Goal: Information Seeking & Learning: Understand process/instructions

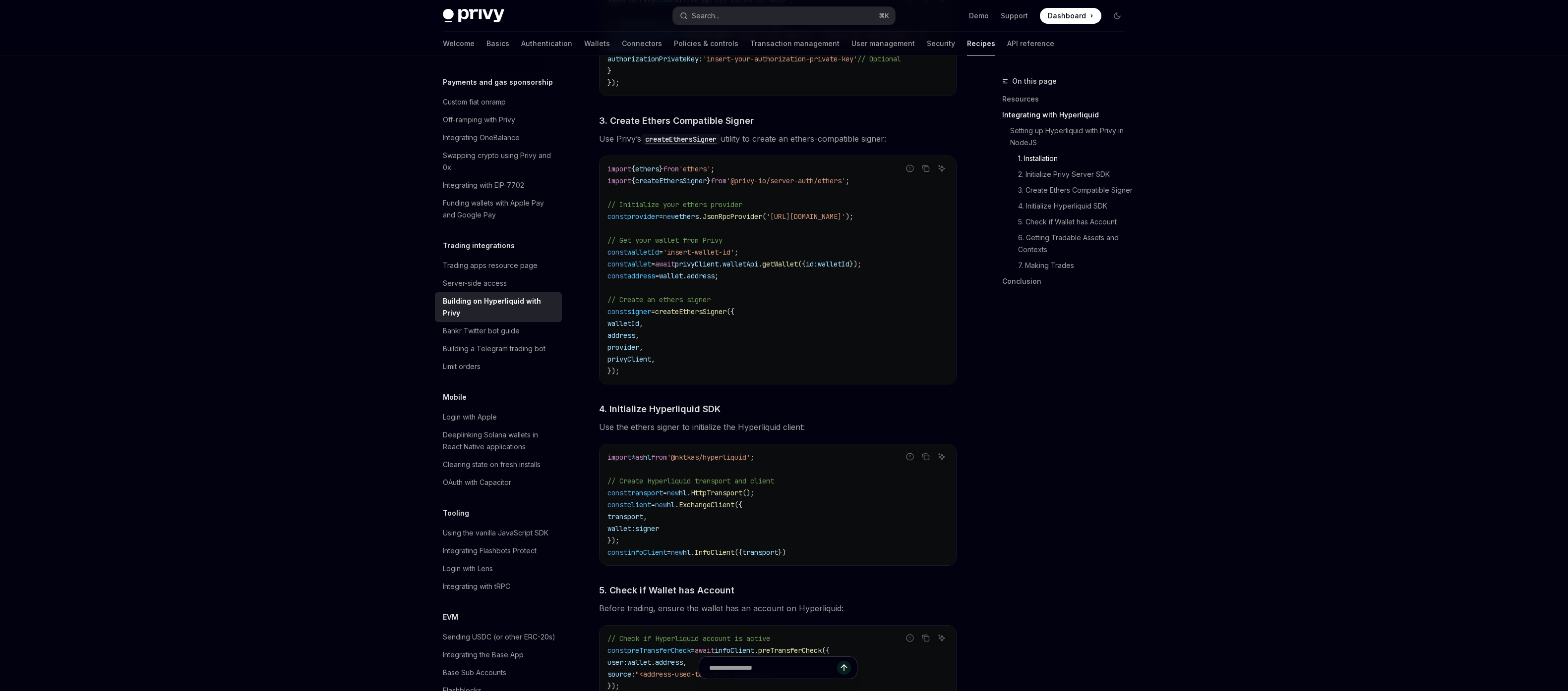
scroll to position [702, 0]
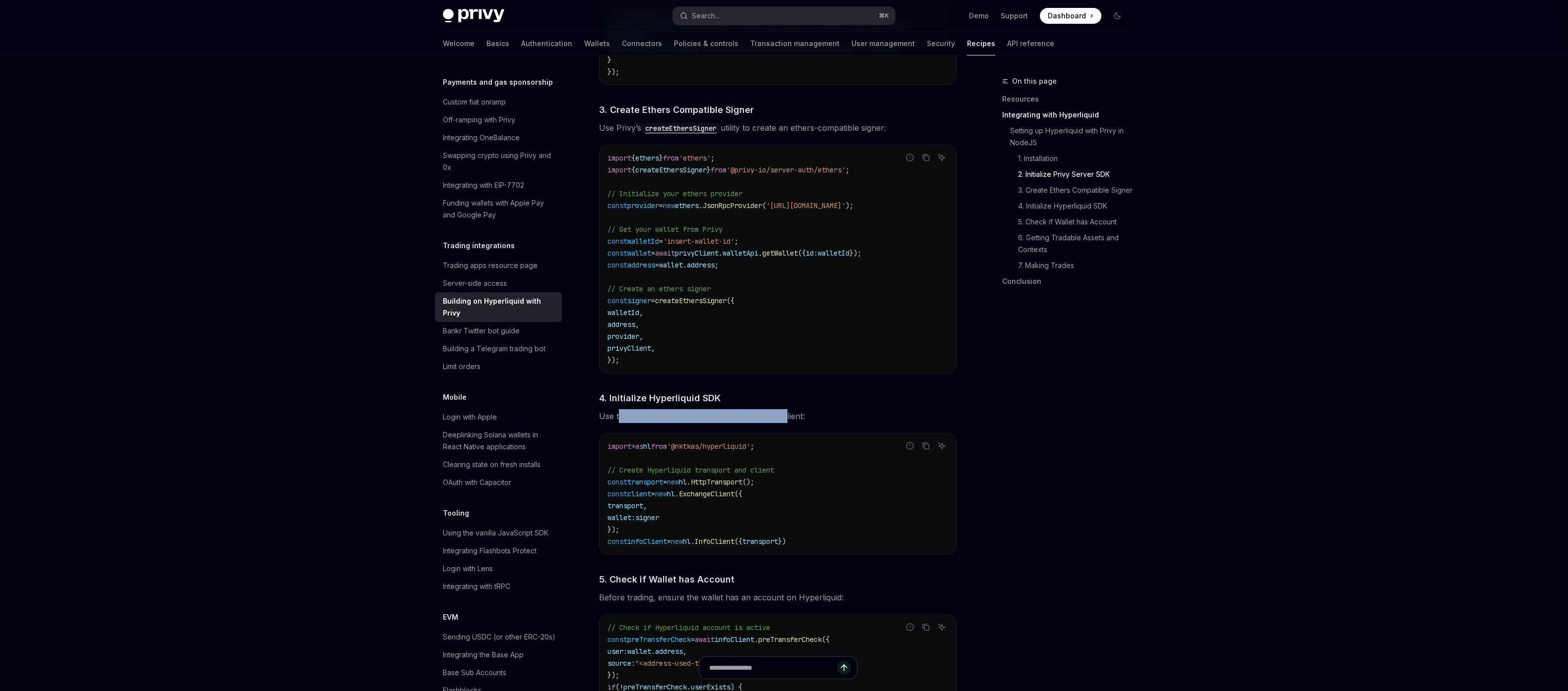
drag, startPoint x: 620, startPoint y: 419, endPoint x: 774, endPoint y: 423, distance: 154.1
click at [788, 421] on span "Use the ethers signer to initialize the Hyperliquid client:" at bounding box center [777, 416] width 357 height 14
click at [753, 423] on span "Use the ethers signer to initialize the Hyperliquid client:" at bounding box center [777, 416] width 357 height 14
drag, startPoint x: 777, startPoint y: 484, endPoint x: 696, endPoint y: 484, distance: 81.0
click at [696, 484] on code "import * as hl from '@nktkas/hyperliquid' ; // Create Hyperliquid transport and…" at bounding box center [778, 494] width 341 height 107
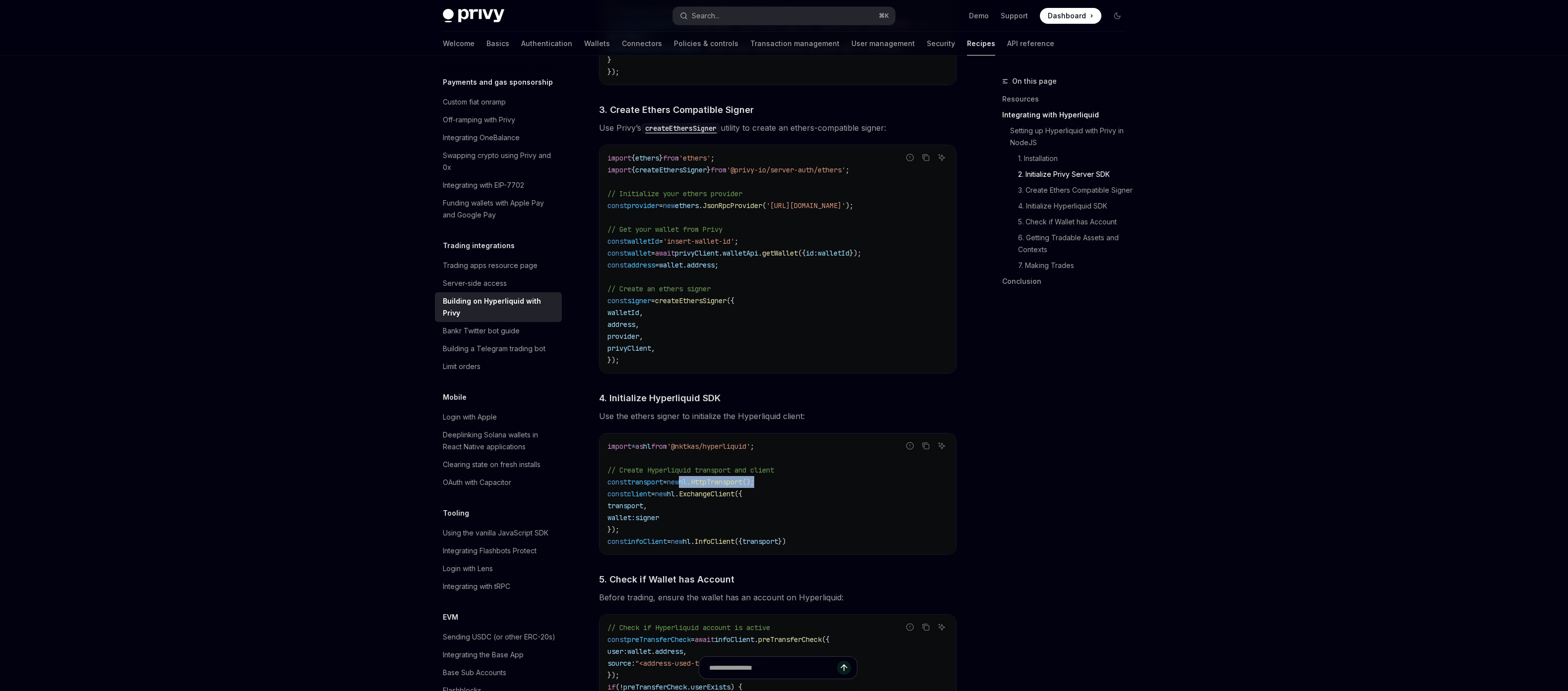
click at [687, 484] on span "hl" at bounding box center [682, 482] width 8 height 9
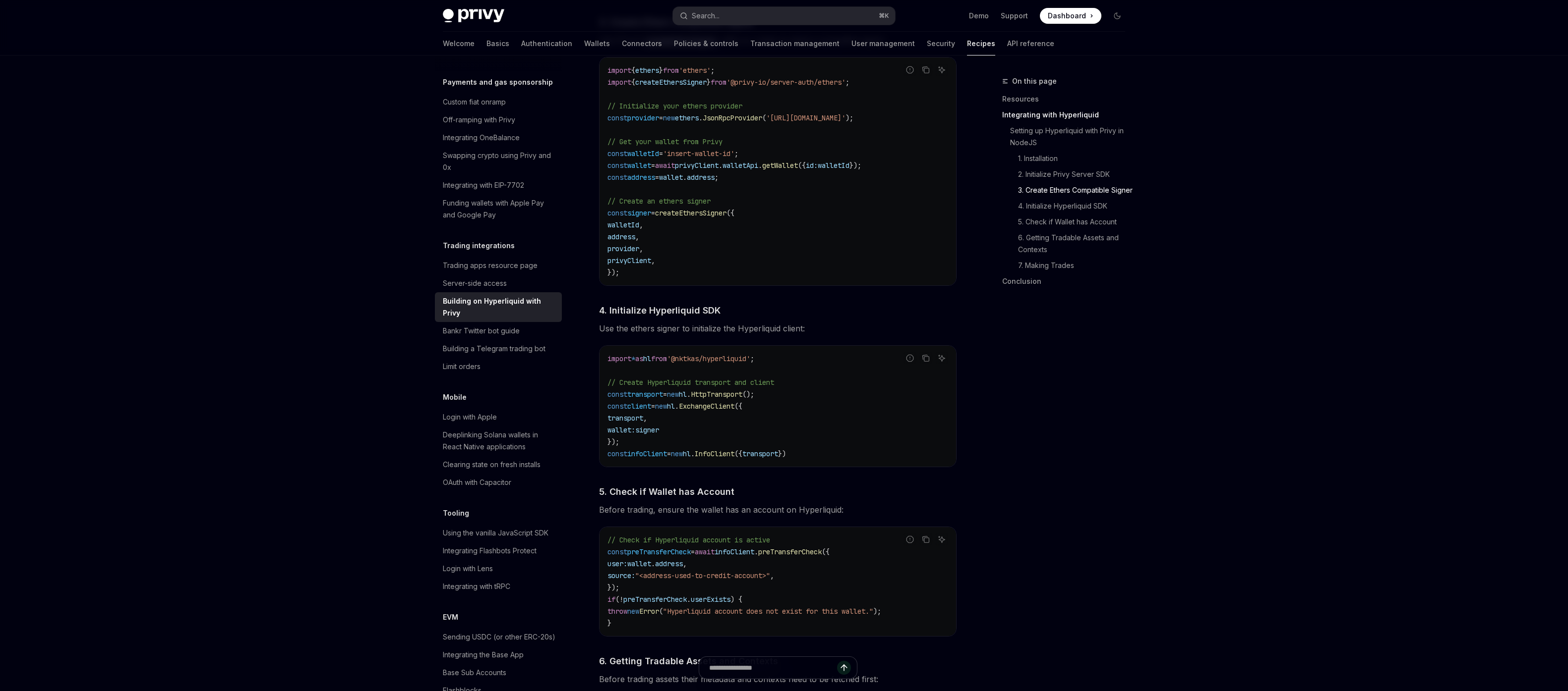
scroll to position [892, 0]
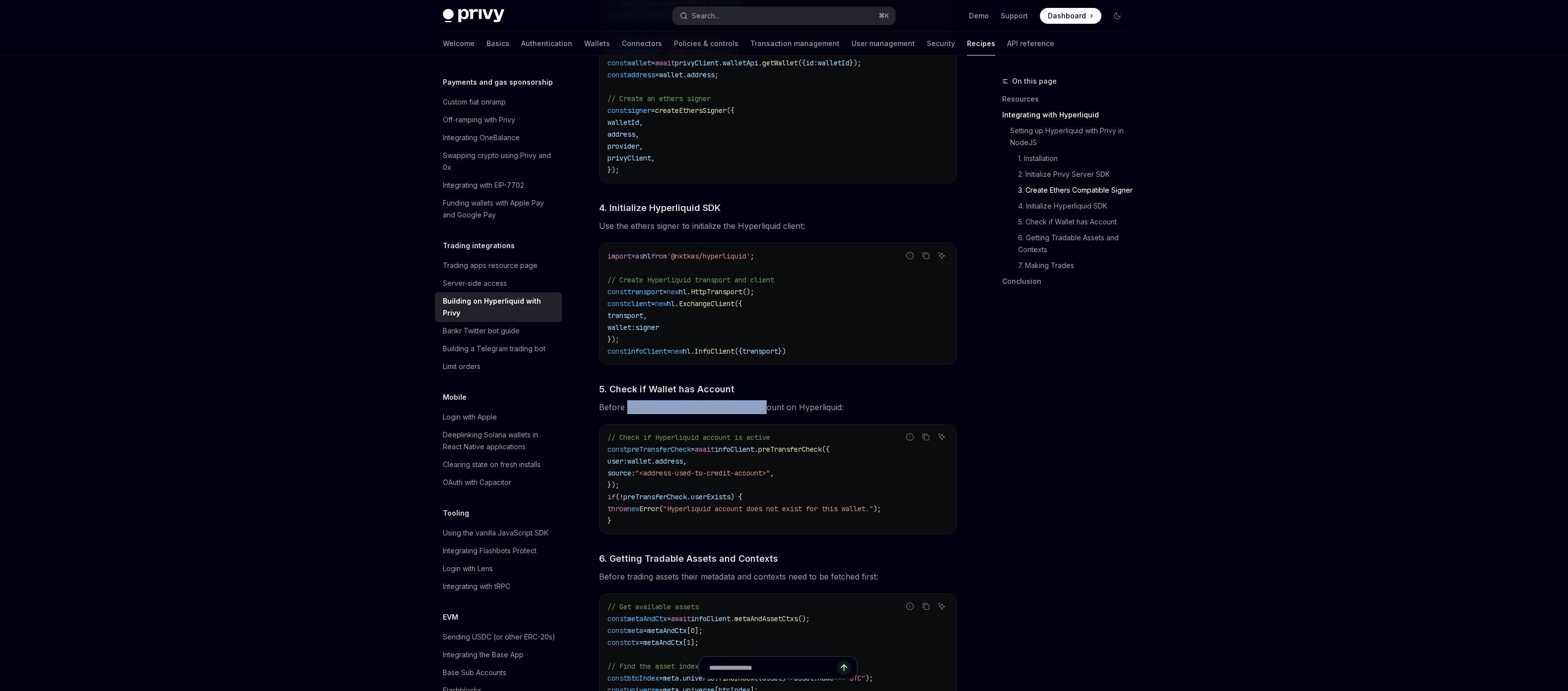
drag, startPoint x: 693, startPoint y: 415, endPoint x: 772, endPoint y: 417, distance: 79.0
click at [768, 414] on span "Before trading, ensure the wallet has an account on Hyperliquid:" at bounding box center [777, 407] width 357 height 14
click at [772, 414] on span "Before trading, ensure the wallet has an account on Hyperliquid:" at bounding box center [777, 407] width 357 height 14
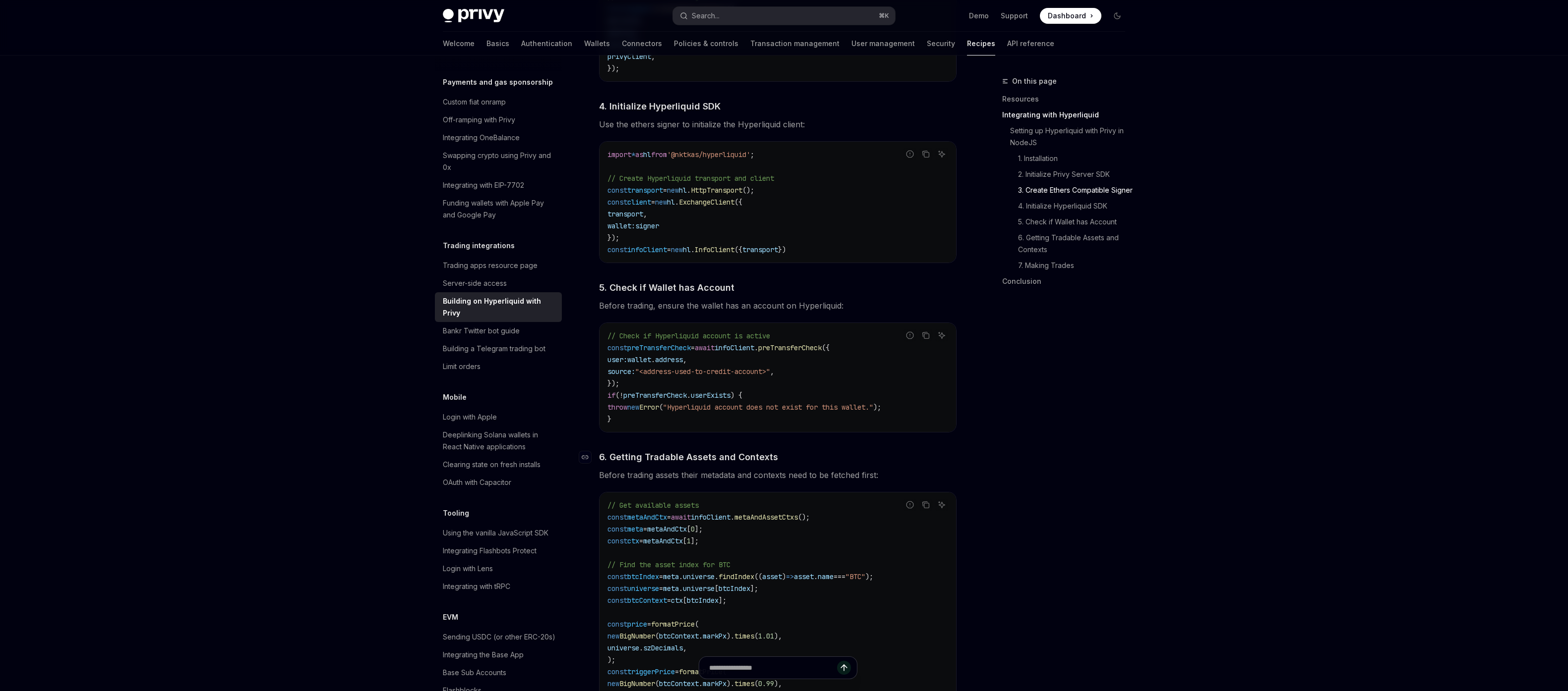
scroll to position [1005, 0]
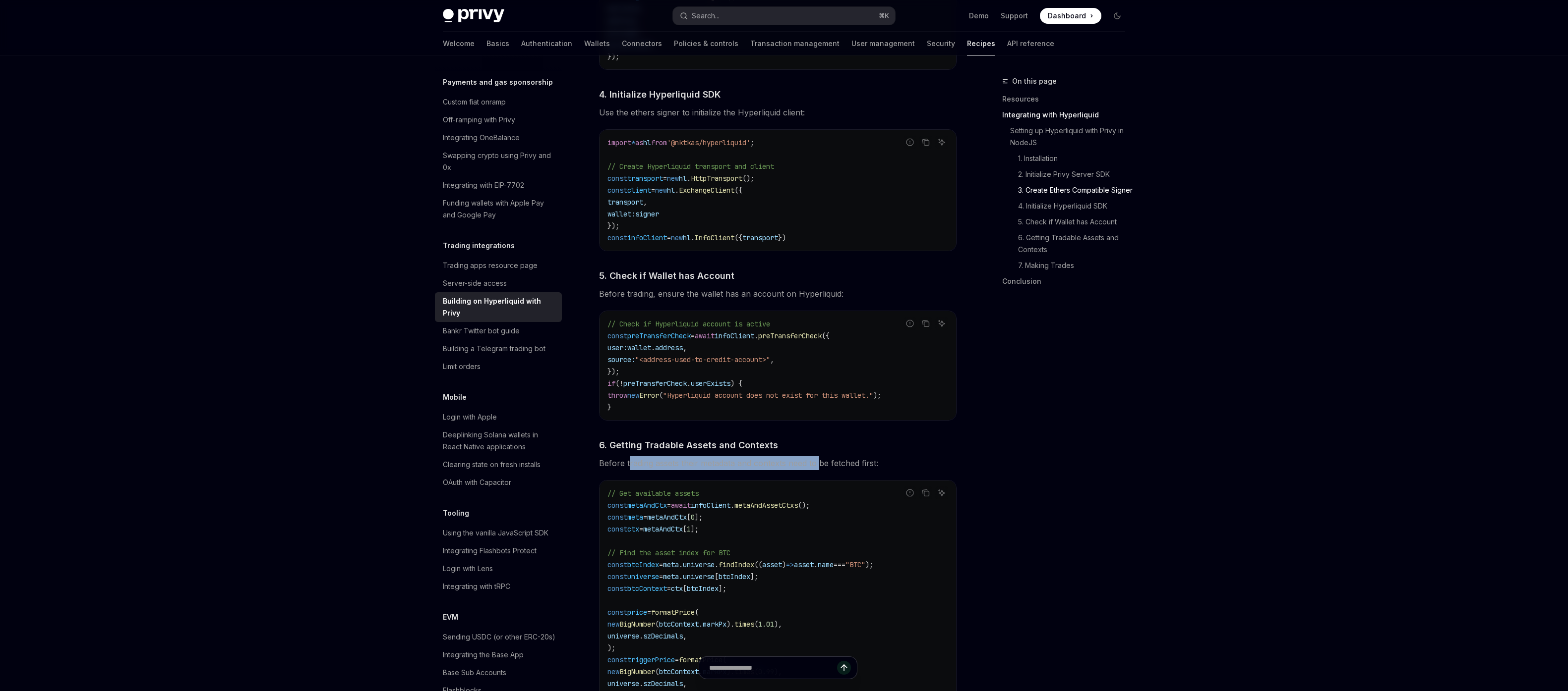
drag, startPoint x: 684, startPoint y: 472, endPoint x: 821, endPoint y: 470, distance: 137.0
click at [821, 470] on span "Before trading assets their metadata and contexts need to be fetched first:" at bounding box center [777, 463] width 357 height 14
click at [789, 470] on span "Before trading assets their metadata and contexts need to be fetched first:" at bounding box center [777, 463] width 357 height 14
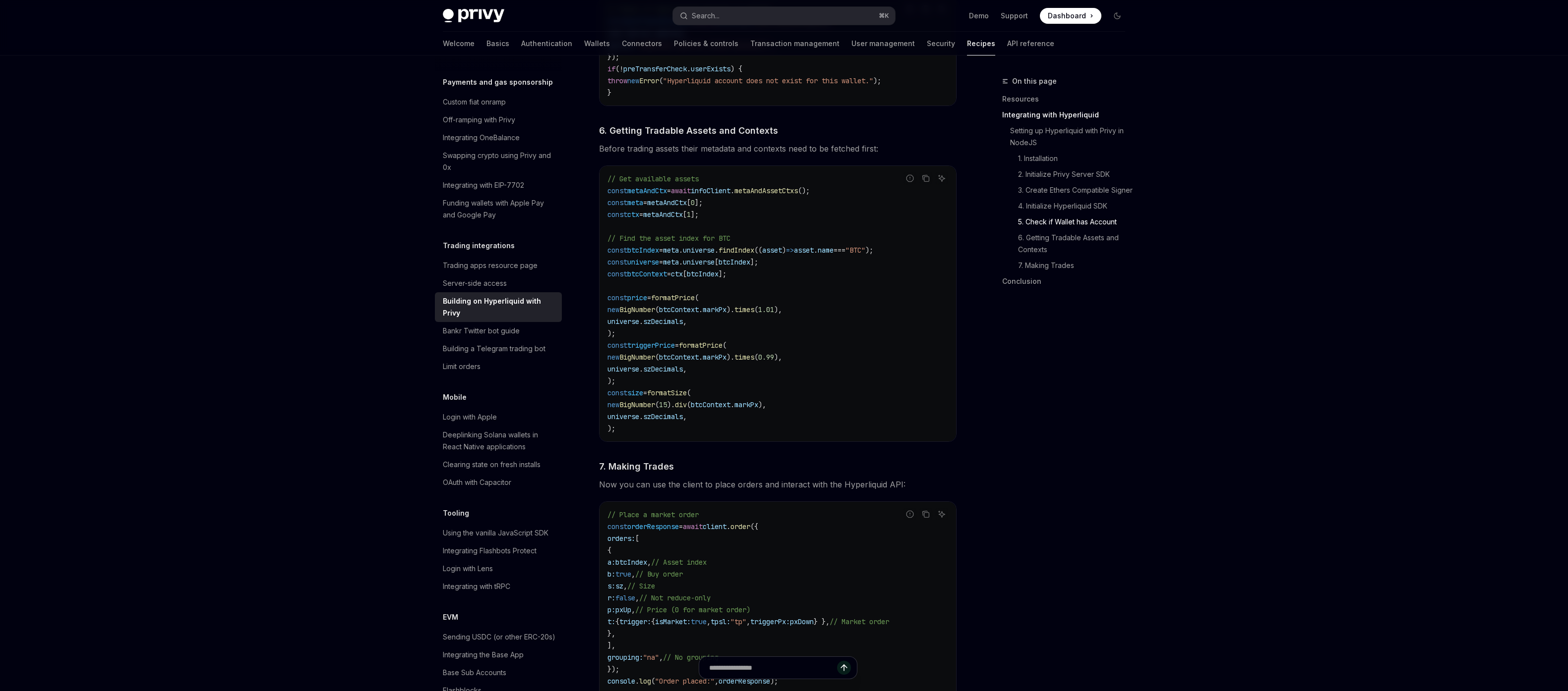
scroll to position [1536, 0]
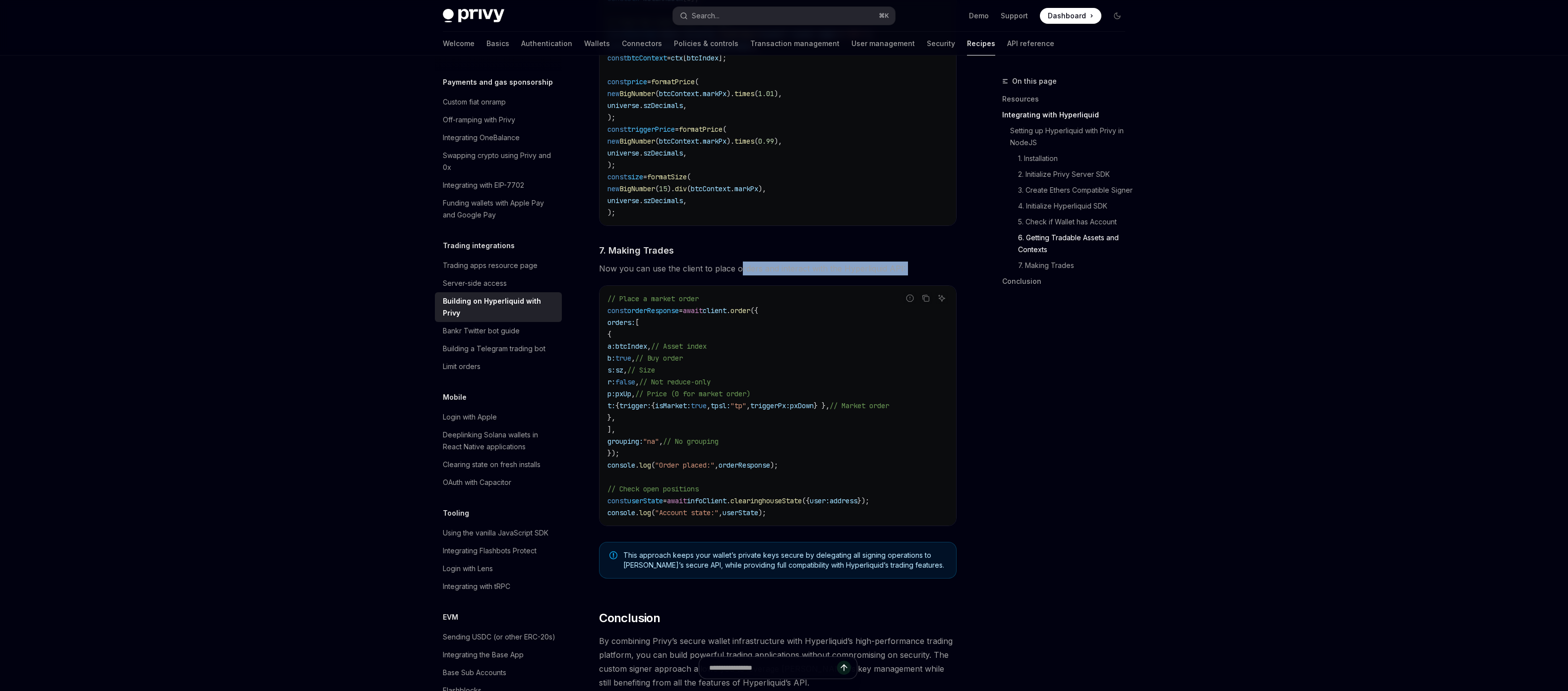
drag, startPoint x: 908, startPoint y: 288, endPoint x: 738, endPoint y: 266, distance: 171.4
click at [738, 266] on span "Now you can use the client to place orders and interact with the Hyperliquid AP…" at bounding box center [777, 268] width 357 height 14
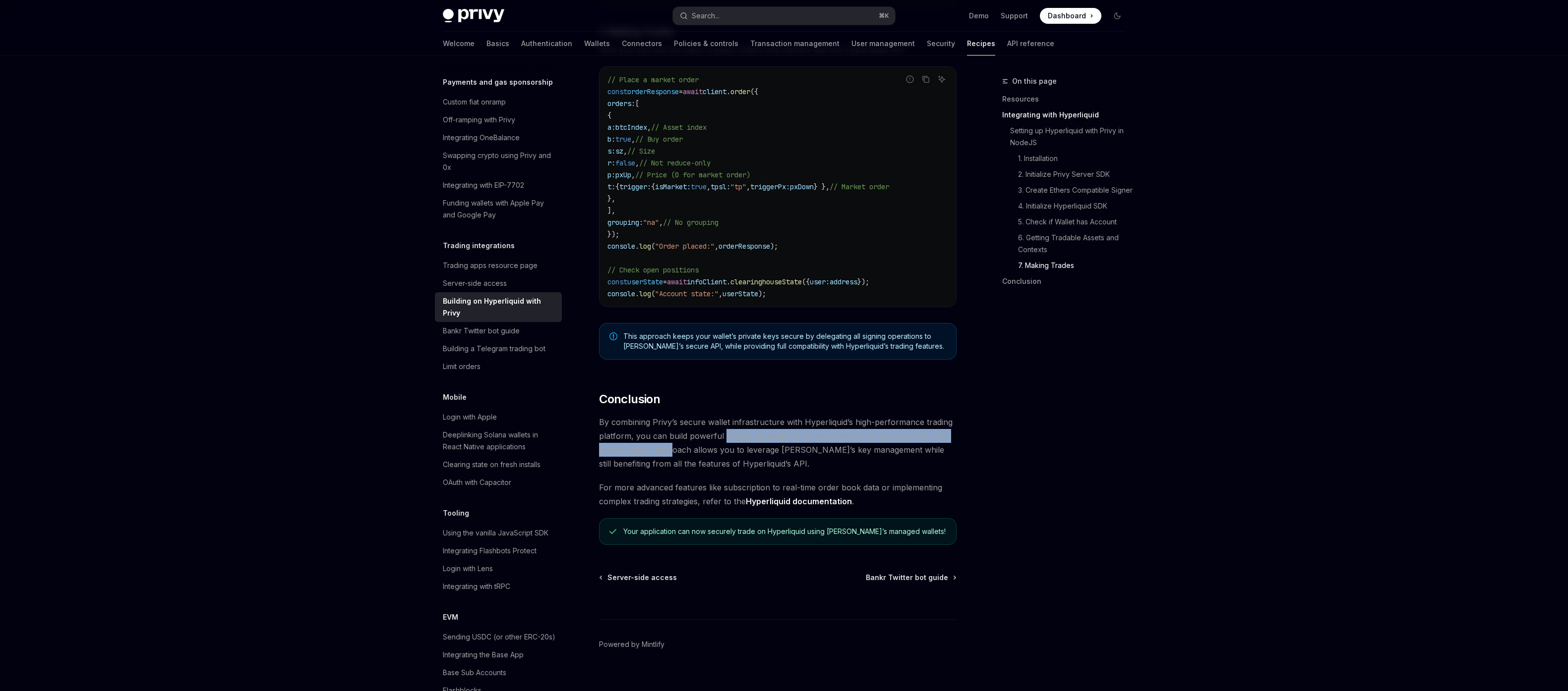
drag, startPoint x: 672, startPoint y: 451, endPoint x: 757, endPoint y: 446, distance: 85.1
click at [740, 447] on span "By combining Privy’s secure wallet infrastructure with Hyperliquid’s high-perfo…" at bounding box center [777, 443] width 357 height 55
click at [759, 445] on span "By combining Privy’s secure wallet infrastructure with Hyperliquid’s high-perfo…" at bounding box center [777, 443] width 357 height 55
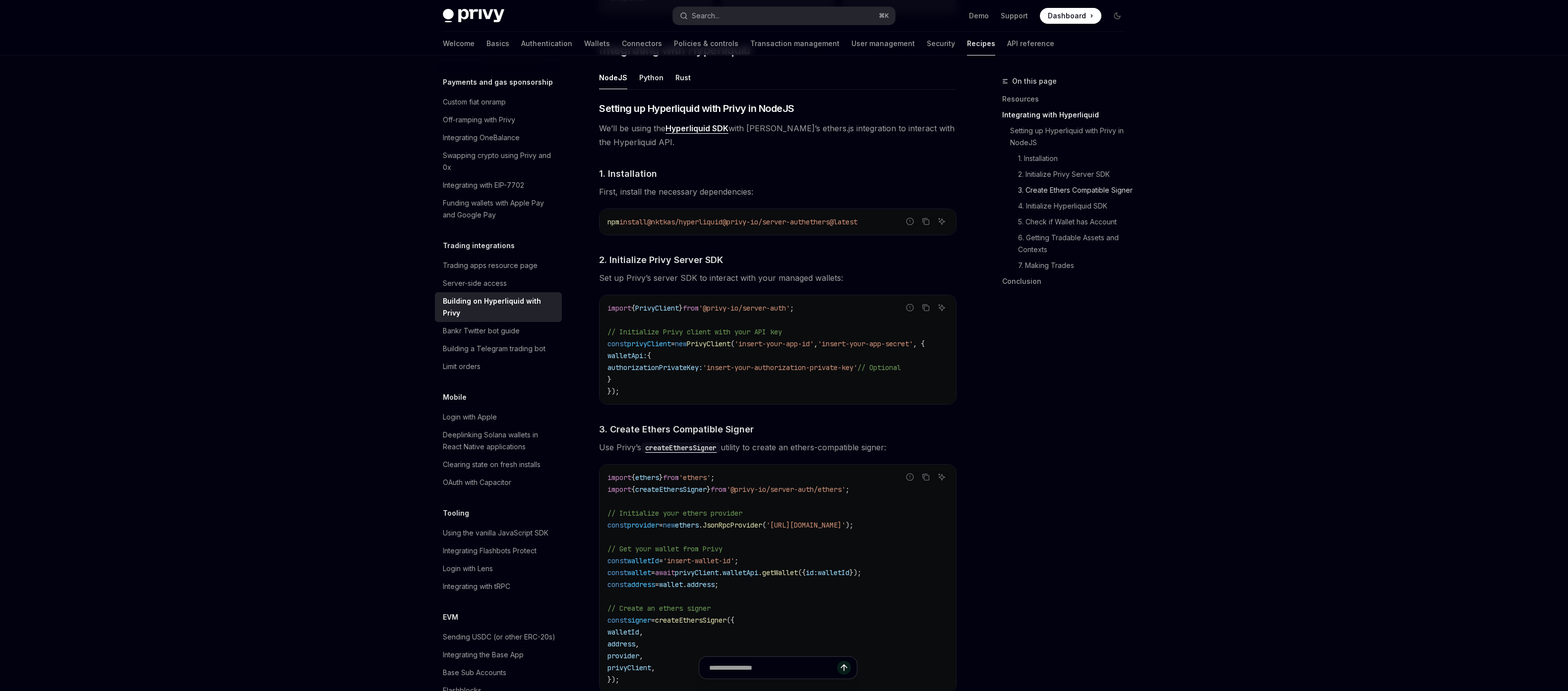
click at [1048, 196] on link "3. Create Ethers Compatible Signer" at bounding box center [1067, 190] width 131 height 16
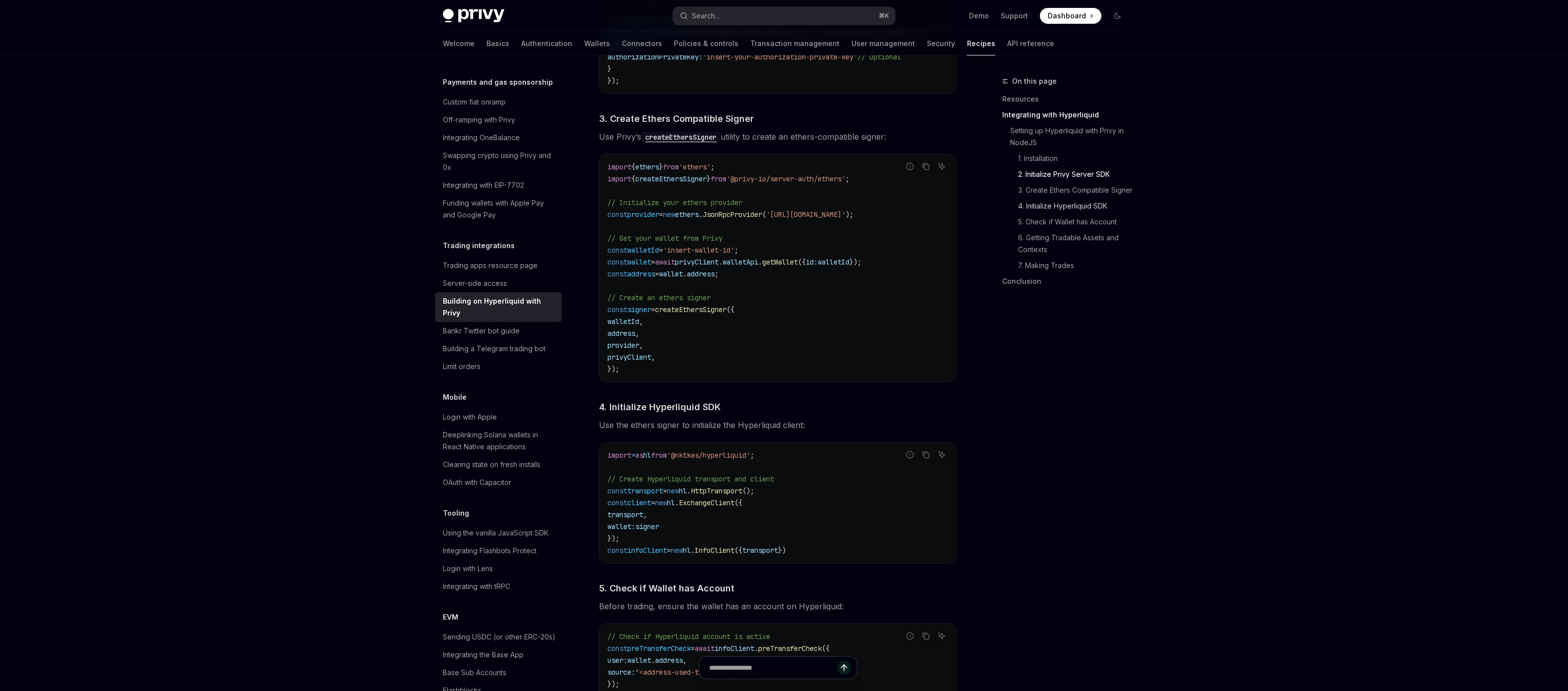
click at [1054, 214] on link "4. Initialize Hyperliquid SDK" at bounding box center [1067, 206] width 131 height 16
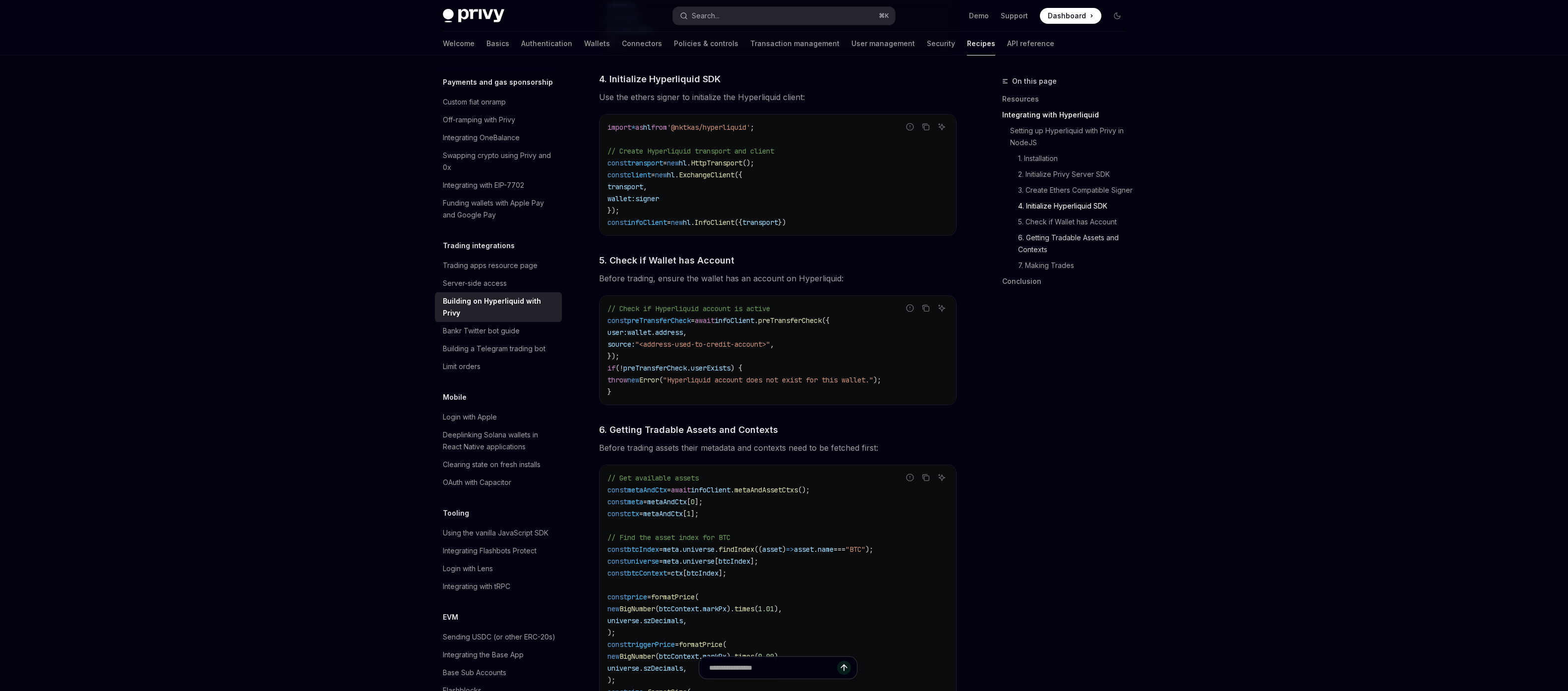
scroll to position [1022, 0]
click at [1107, 230] on link "5. Check if Wallet has Account" at bounding box center [1067, 222] width 131 height 16
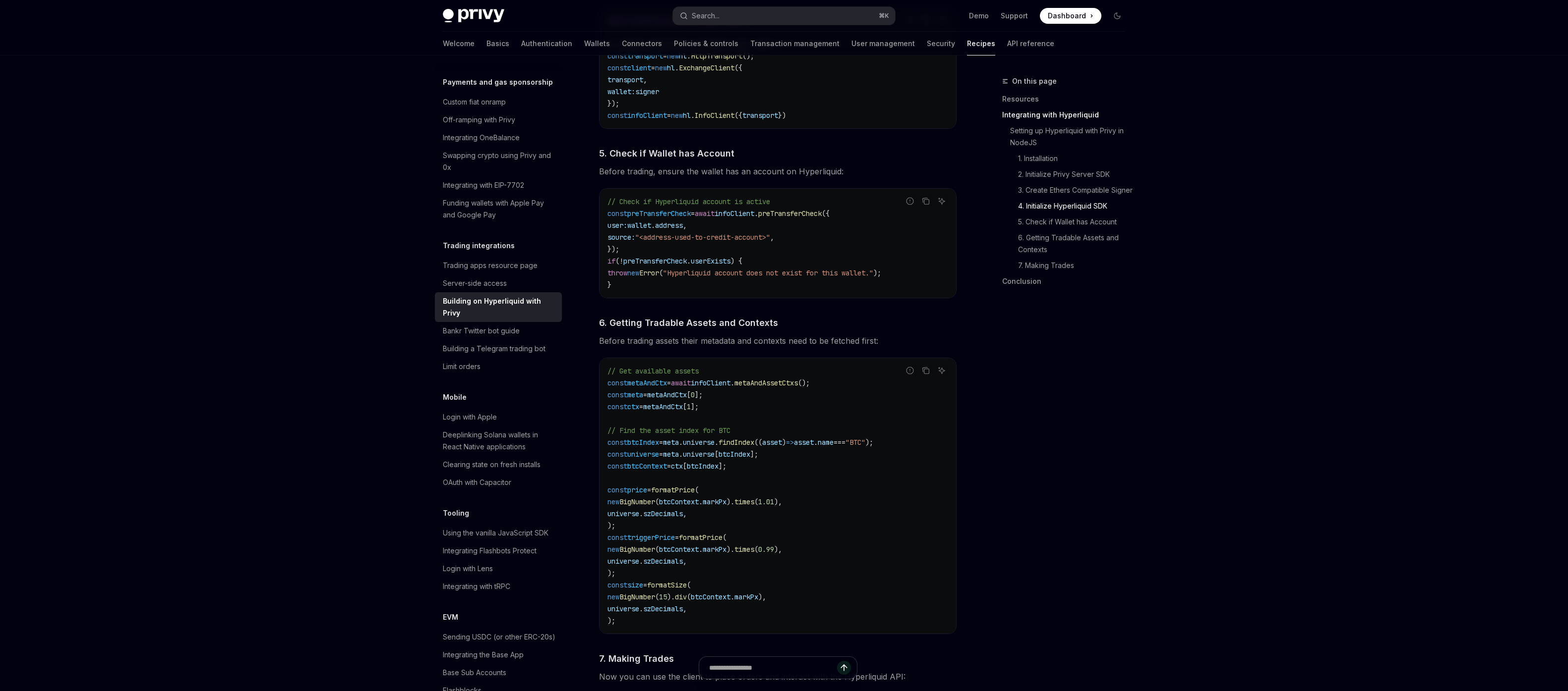
scroll to position [1203, 0]
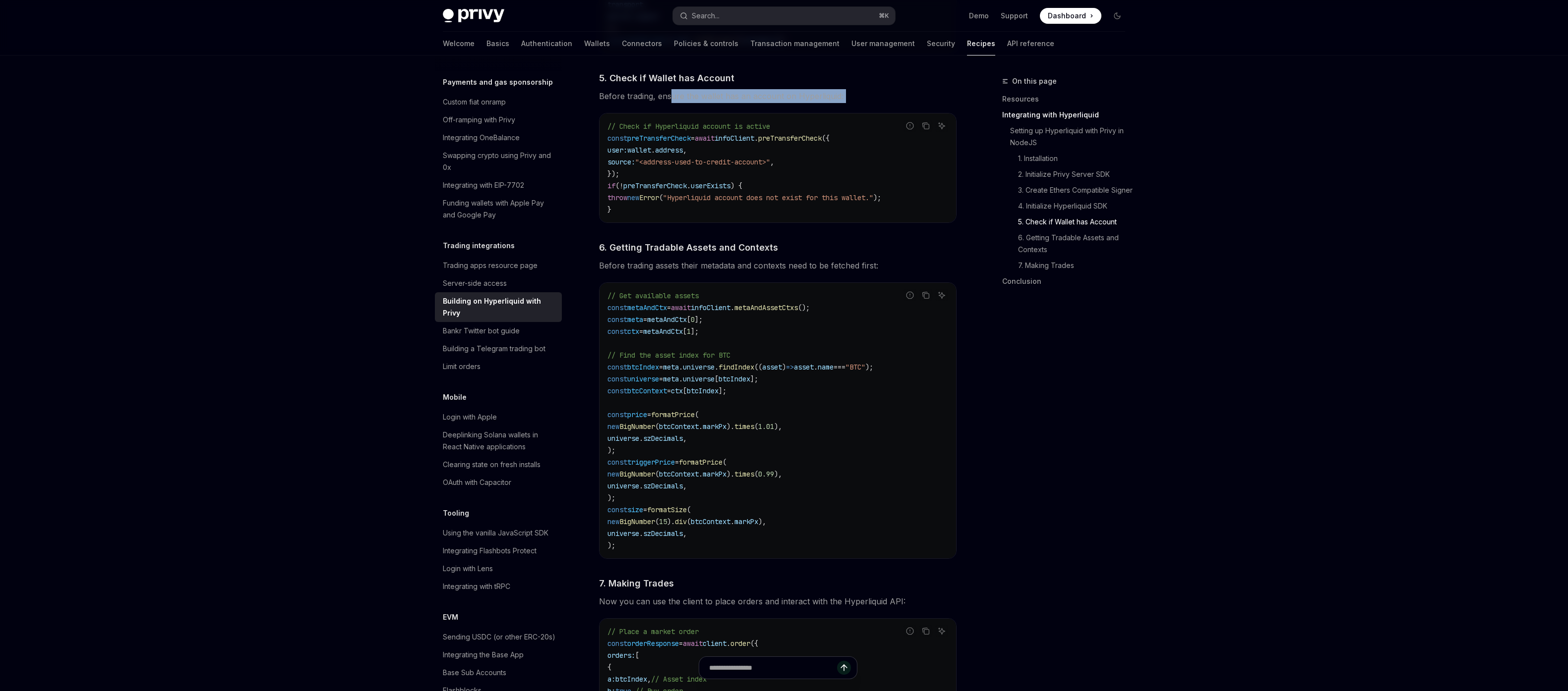
drag, startPoint x: 670, startPoint y: 101, endPoint x: 852, endPoint y: 109, distance: 182.2
click at [847, 109] on div "​ Setting up Hyperliquid with Privy in NodeJS We’ll be using the Hyperliquid SD…" at bounding box center [777, 100] width 357 height 1639
click at [802, 101] on span "Before trading, ensure the wallet has an account on Hyperliquid:" at bounding box center [777, 96] width 357 height 14
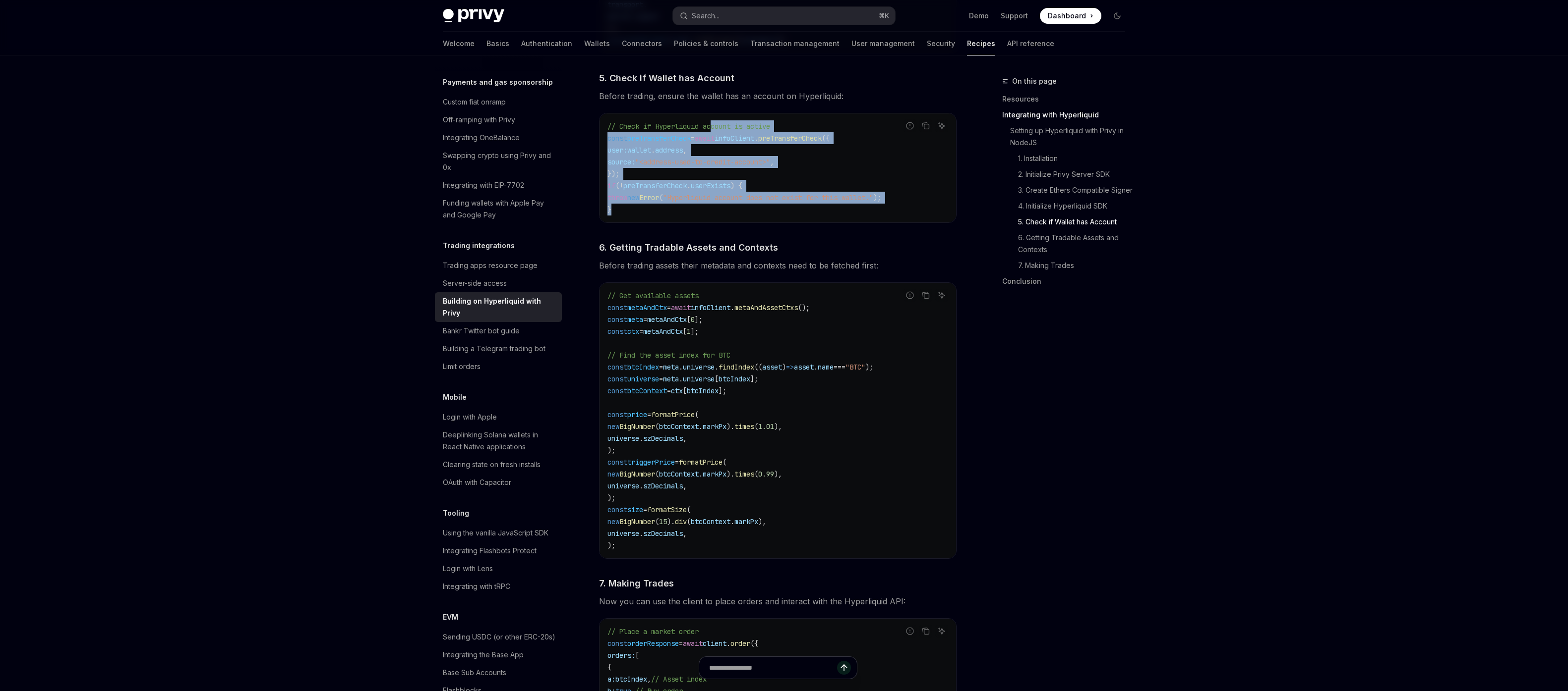
drag, startPoint x: 777, startPoint y: 209, endPoint x: 751, endPoint y: 172, distance: 45.2
click at [715, 127] on code "// Check if Hyperliquid account is active const preTransferCheck = await infoCl…" at bounding box center [778, 168] width 341 height 95
click at [753, 175] on code "// Check if Hyperliquid account is active const preTransferCheck = await infoCl…" at bounding box center [778, 168] width 341 height 95
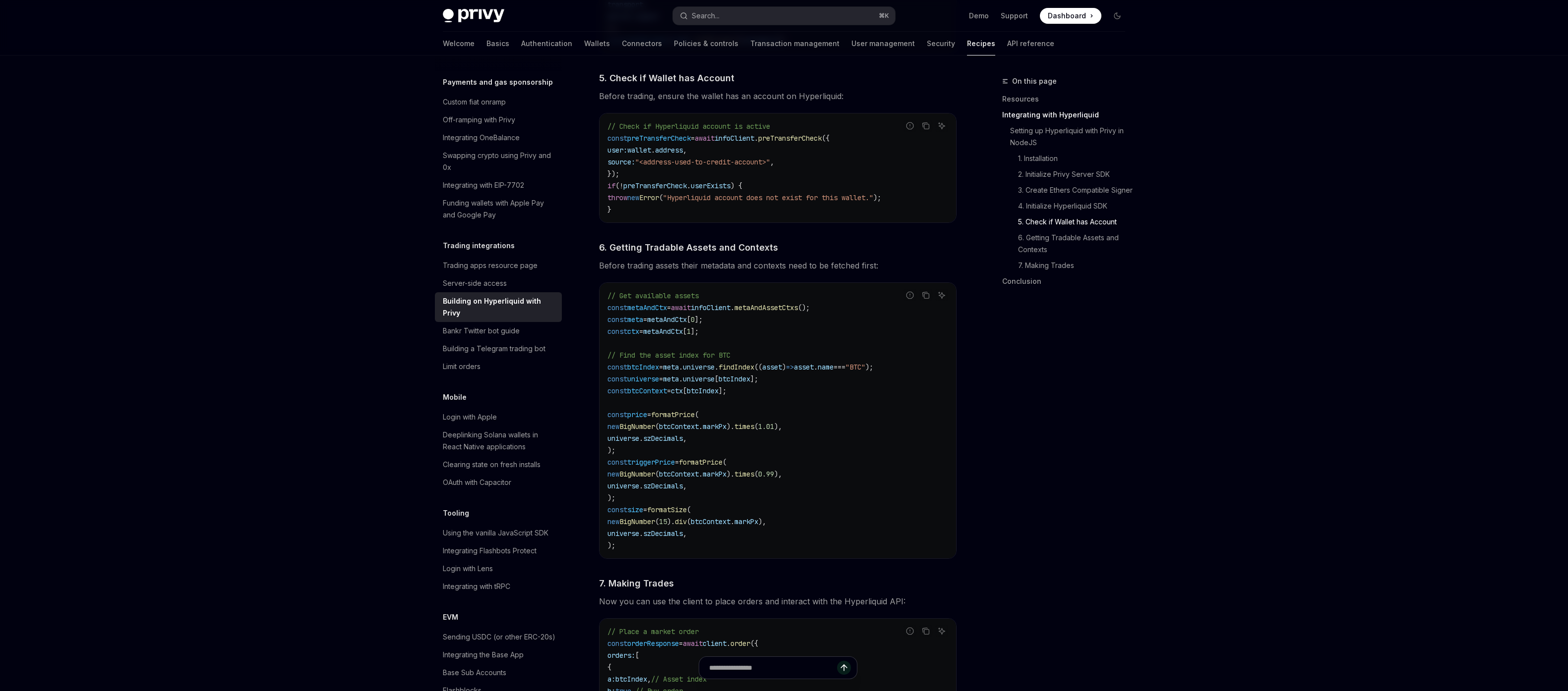
click at [684, 188] on span "preTransferCheck" at bounding box center [655, 186] width 63 height 9
click at [794, 143] on span "preTransferCheck" at bounding box center [790, 138] width 63 height 9
copy span "preTransferCheck"
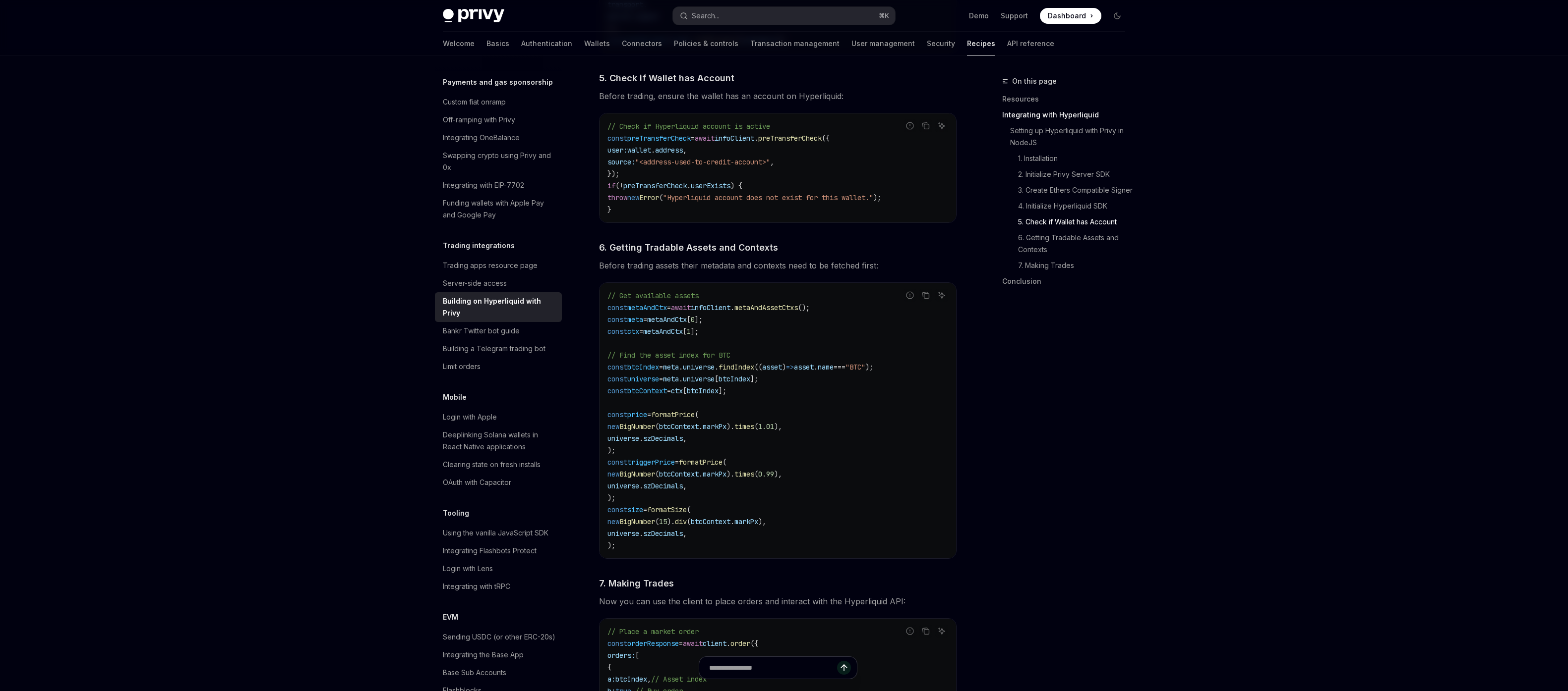
click at [185, 462] on div "Skip to main content Privy Docs home page Search... ⌘ K Demo Support Dashboard …" at bounding box center [784, 27] width 1568 height 2460
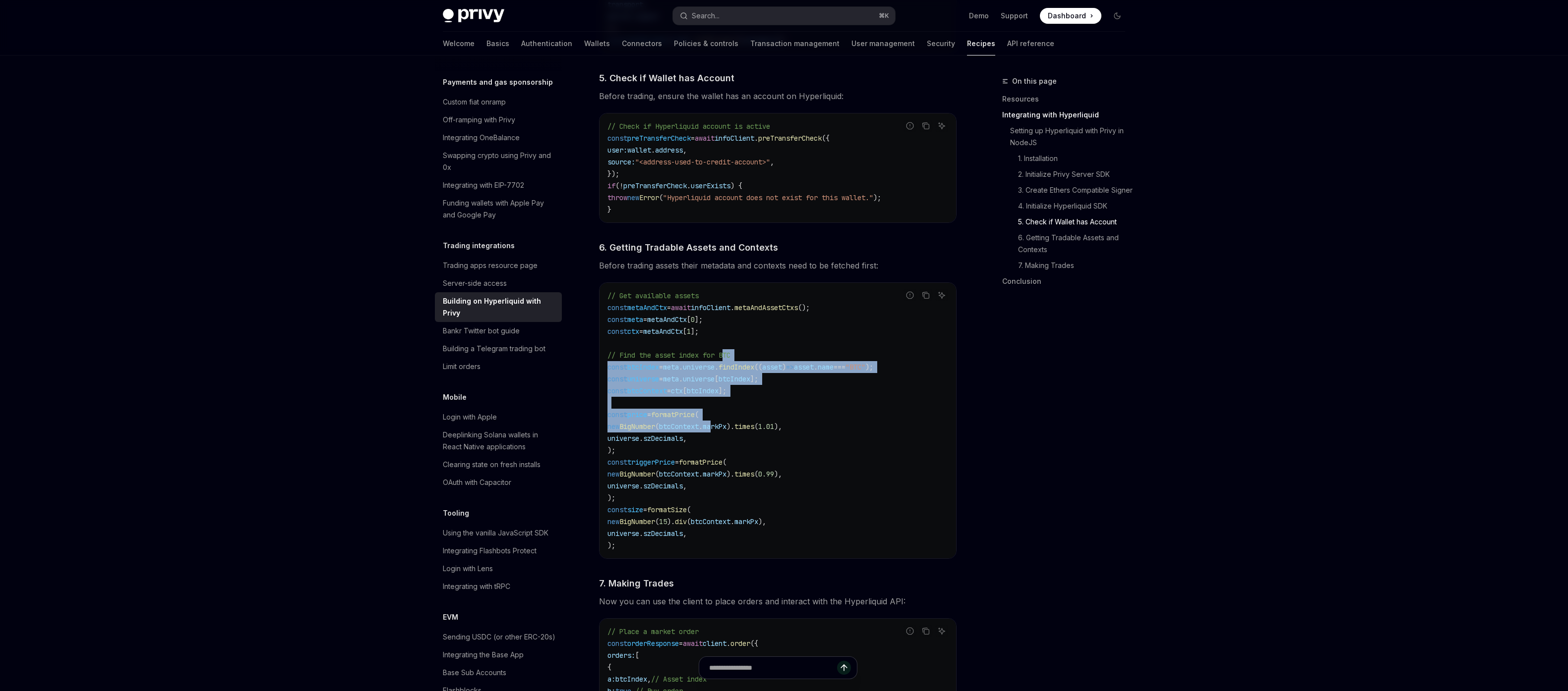
drag, startPoint x: 726, startPoint y: 355, endPoint x: 727, endPoint y: 430, distance: 75.0
click at [727, 428] on code "// Get available assets const metaAndCtx = await infoClient . metaAndAssetCtxs …" at bounding box center [778, 421] width 341 height 262
click at [726, 429] on span "markPx" at bounding box center [714, 426] width 24 height 9
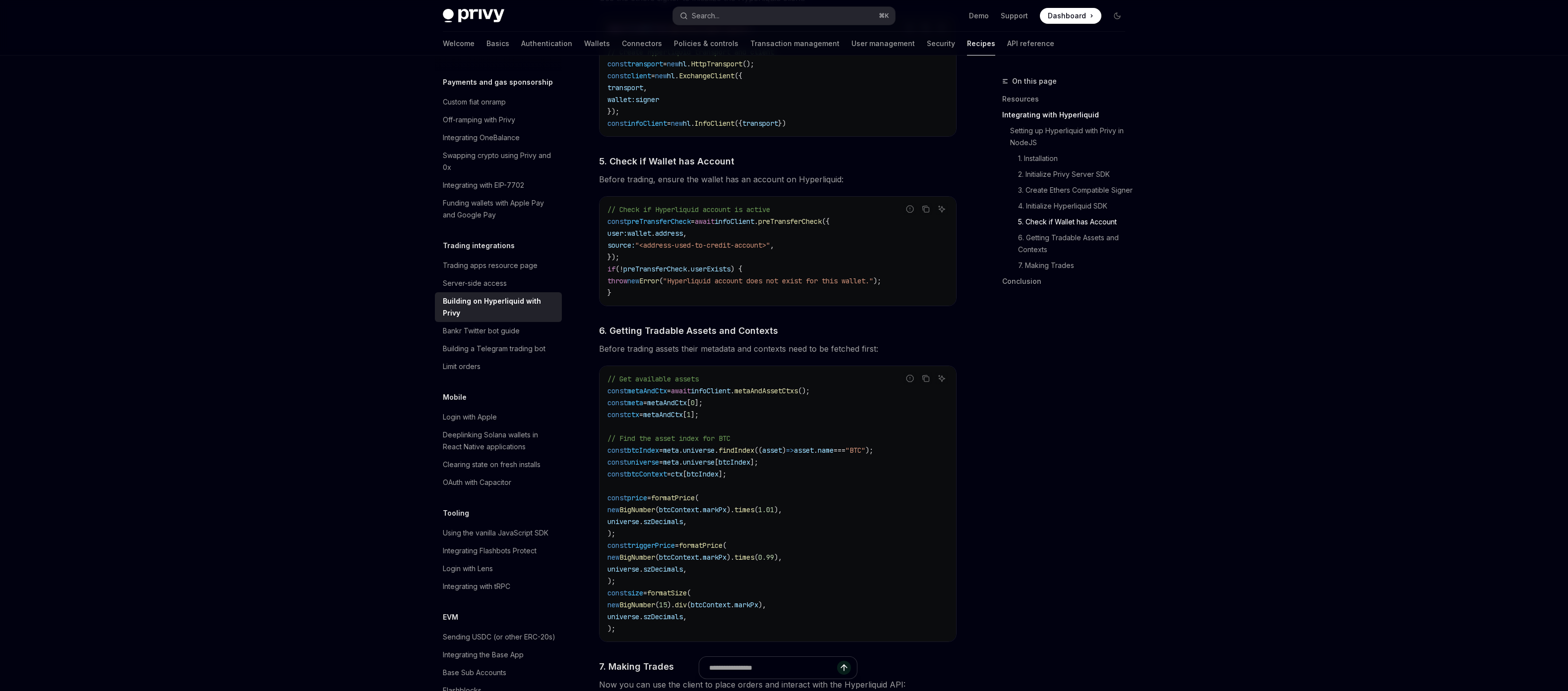
scroll to position [999, 0]
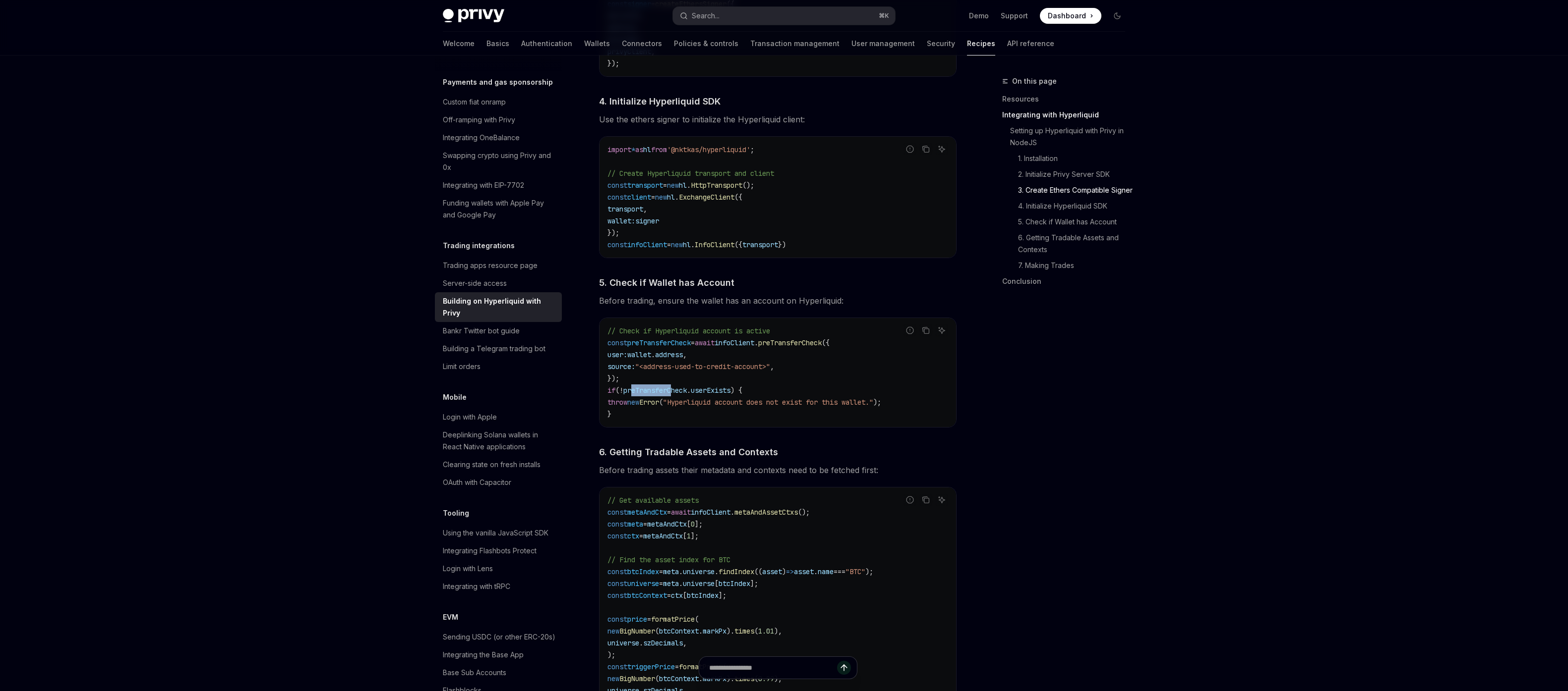
drag, startPoint x: 638, startPoint y: 395, endPoint x: 700, endPoint y: 387, distance: 62.5
click at [691, 389] on code "// Check if Hyperliquid account is active const preTransferCheck = await infoCl…" at bounding box center [778, 372] width 341 height 95
click at [683, 355] on span "address" at bounding box center [669, 355] width 28 height 9
drag, startPoint x: 684, startPoint y: 355, endPoint x: 645, endPoint y: 356, distance: 39.0
click at [645, 356] on span "user: wallet . address ," at bounding box center [647, 355] width 79 height 9
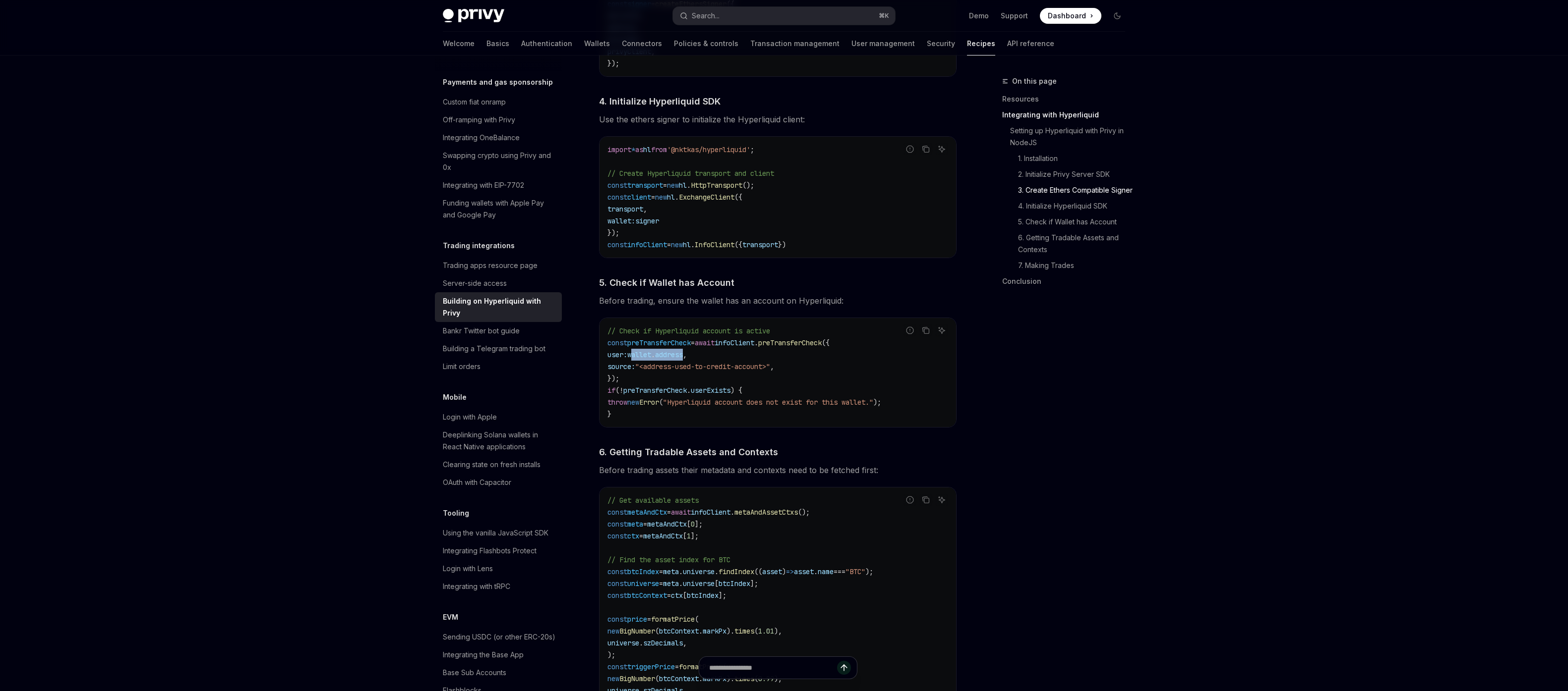
click at [645, 355] on span "wallet" at bounding box center [639, 355] width 24 height 9
drag, startPoint x: 645, startPoint y: 355, endPoint x: 679, endPoint y: 356, distance: 34.0
click at [679, 356] on span "user: wallet . address ," at bounding box center [647, 355] width 79 height 9
click at [679, 356] on span "address" at bounding box center [669, 355] width 28 height 9
drag, startPoint x: 679, startPoint y: 356, endPoint x: 643, endPoint y: 361, distance: 36.3
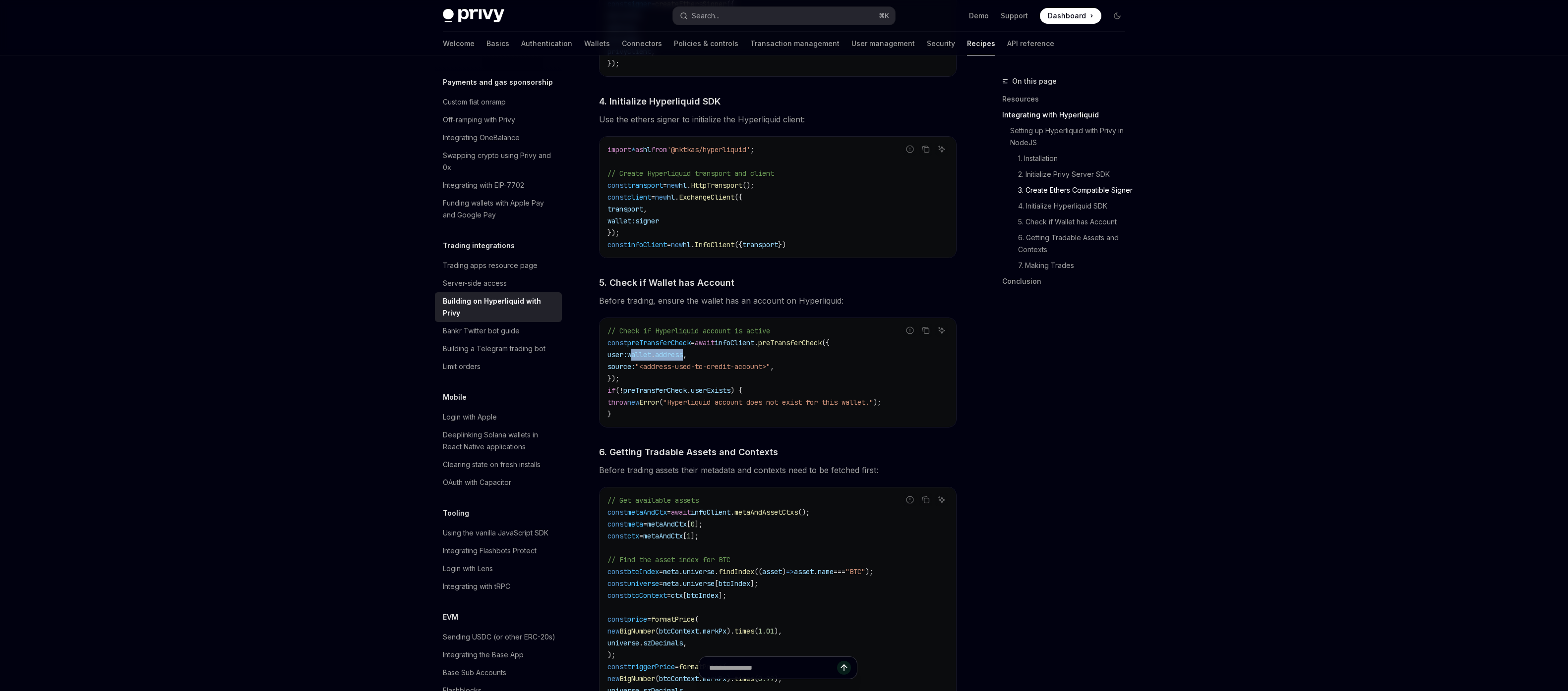
click at [643, 359] on span "user: wallet . address ," at bounding box center [647, 355] width 79 height 9
click at [643, 359] on span "wallet" at bounding box center [639, 355] width 24 height 9
drag, startPoint x: 643, startPoint y: 361, endPoint x: 685, endPoint y: 361, distance: 42.0
click at [684, 359] on span "user: wallet . address ," at bounding box center [647, 355] width 79 height 9
click at [683, 359] on span "address" at bounding box center [669, 355] width 28 height 9
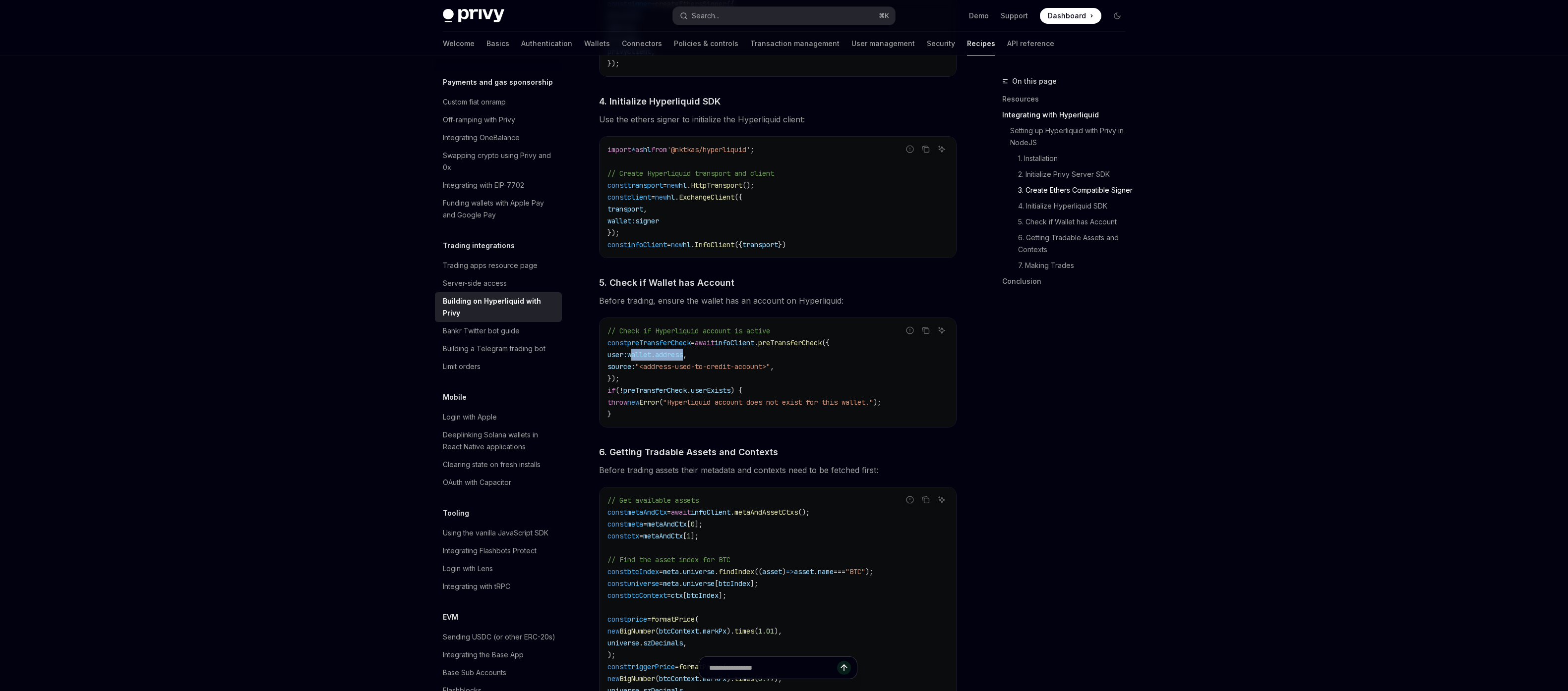
drag, startPoint x: 685, startPoint y: 361, endPoint x: 660, endPoint y: 356, distance: 25.5
click at [660, 356] on span "user: wallet . address ," at bounding box center [647, 355] width 79 height 9
click at [651, 356] on span "wallet" at bounding box center [639, 355] width 24 height 9
drag, startPoint x: 660, startPoint y: 356, endPoint x: 687, endPoint y: 355, distance: 27.0
click at [687, 355] on span "user: wallet . address ," at bounding box center [647, 355] width 79 height 9
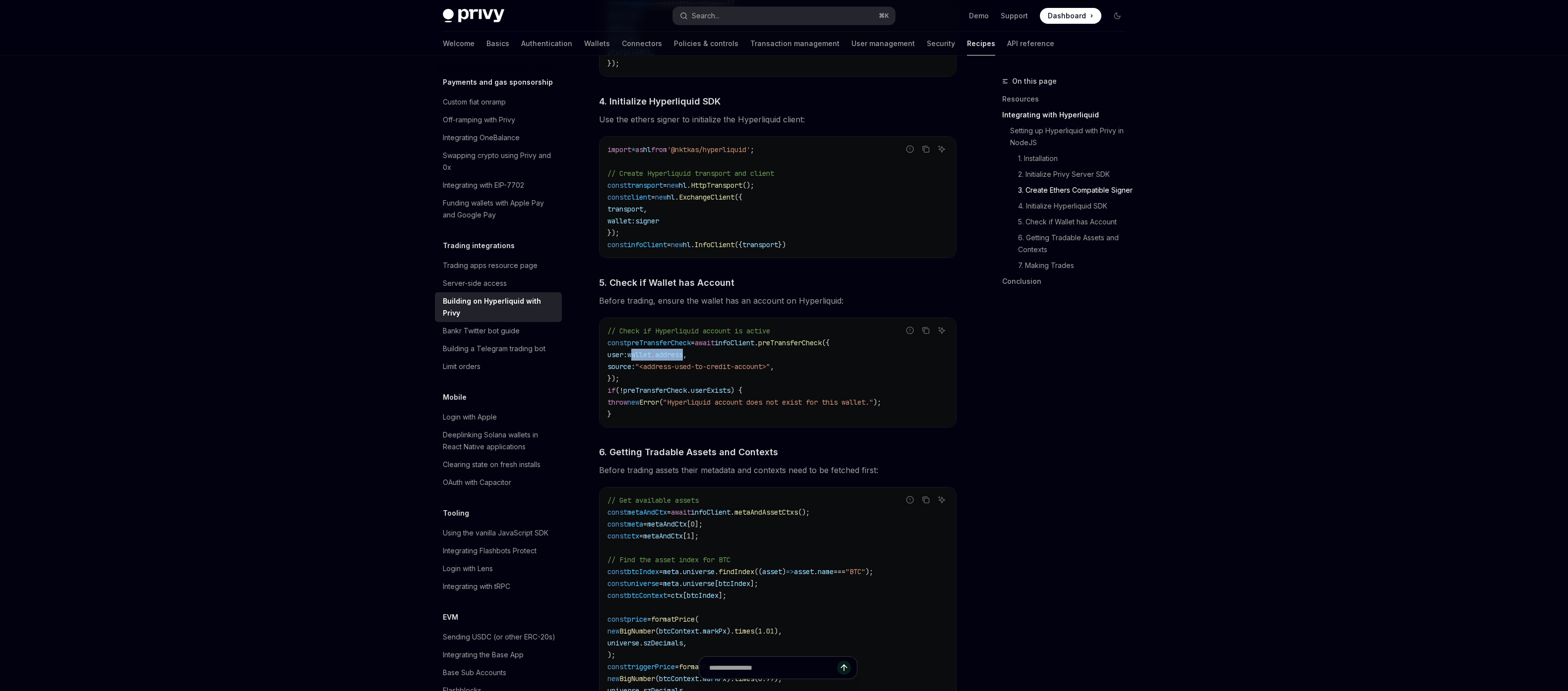
click at [683, 355] on span "address" at bounding box center [669, 355] width 28 height 9
drag, startPoint x: 678, startPoint y: 330, endPoint x: 754, endPoint y: 335, distance: 76.2
click at [754, 335] on span "// Check if Hyperliquid account is active" at bounding box center [688, 331] width 163 height 9
drag, startPoint x: 754, startPoint y: 335, endPoint x: 693, endPoint y: 332, distance: 61.1
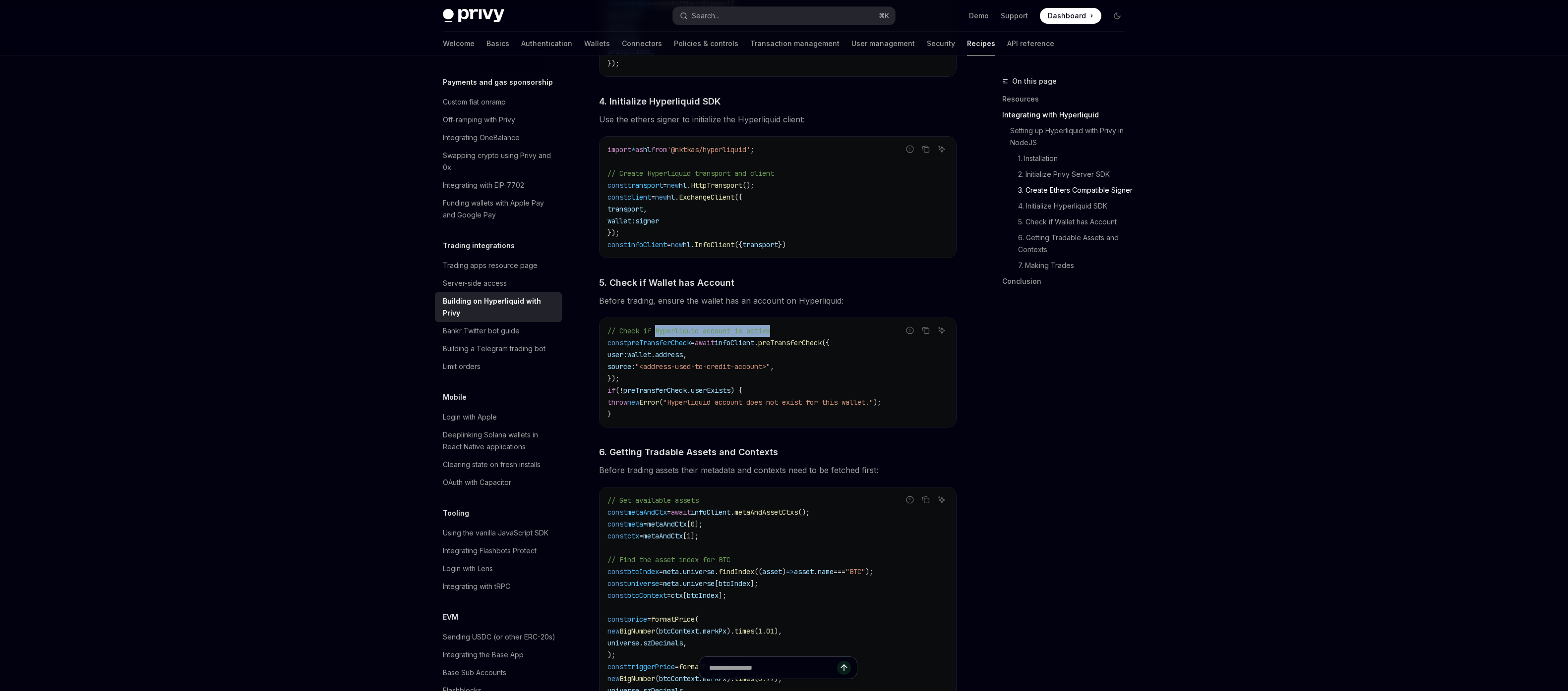
click at [693, 332] on span "// Check if Hyperliquid account is active" at bounding box center [688, 331] width 163 height 9
click at [820, 230] on code "import * as hl from '@nktkas/hyperliquid' ; // Create Hyperliquid transport and…" at bounding box center [778, 197] width 341 height 107
drag, startPoint x: 807, startPoint y: 224, endPoint x: 770, endPoint y: 200, distance: 44.1
click at [777, 202] on code "import * as hl from '@nktkas/hyperliquid' ; // Create Hyperliquid transport and…" at bounding box center [778, 197] width 341 height 107
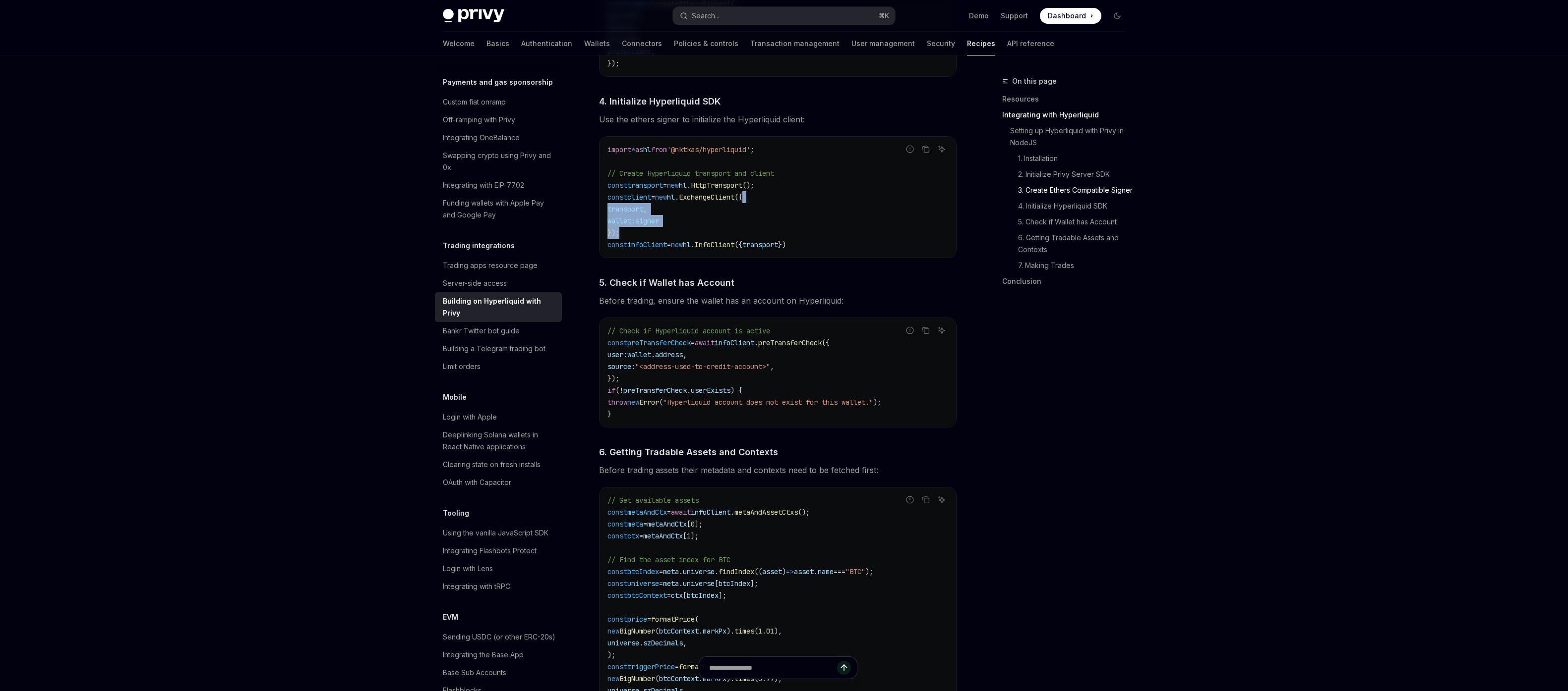
click at [770, 200] on code "import * as hl from '@nktkas/hyperliquid' ; // Create Hyperliquid transport and…" at bounding box center [778, 197] width 341 height 107
drag, startPoint x: 799, startPoint y: 252, endPoint x: 758, endPoint y: 176, distance: 86.4
click at [758, 176] on code "import * as hl from '@nktkas/hyperliquid' ; // Create Hyperliquid transport and…" at bounding box center [778, 197] width 341 height 107
click at [758, 176] on span "// Create Hyperliquid transport and client" at bounding box center [691, 173] width 167 height 9
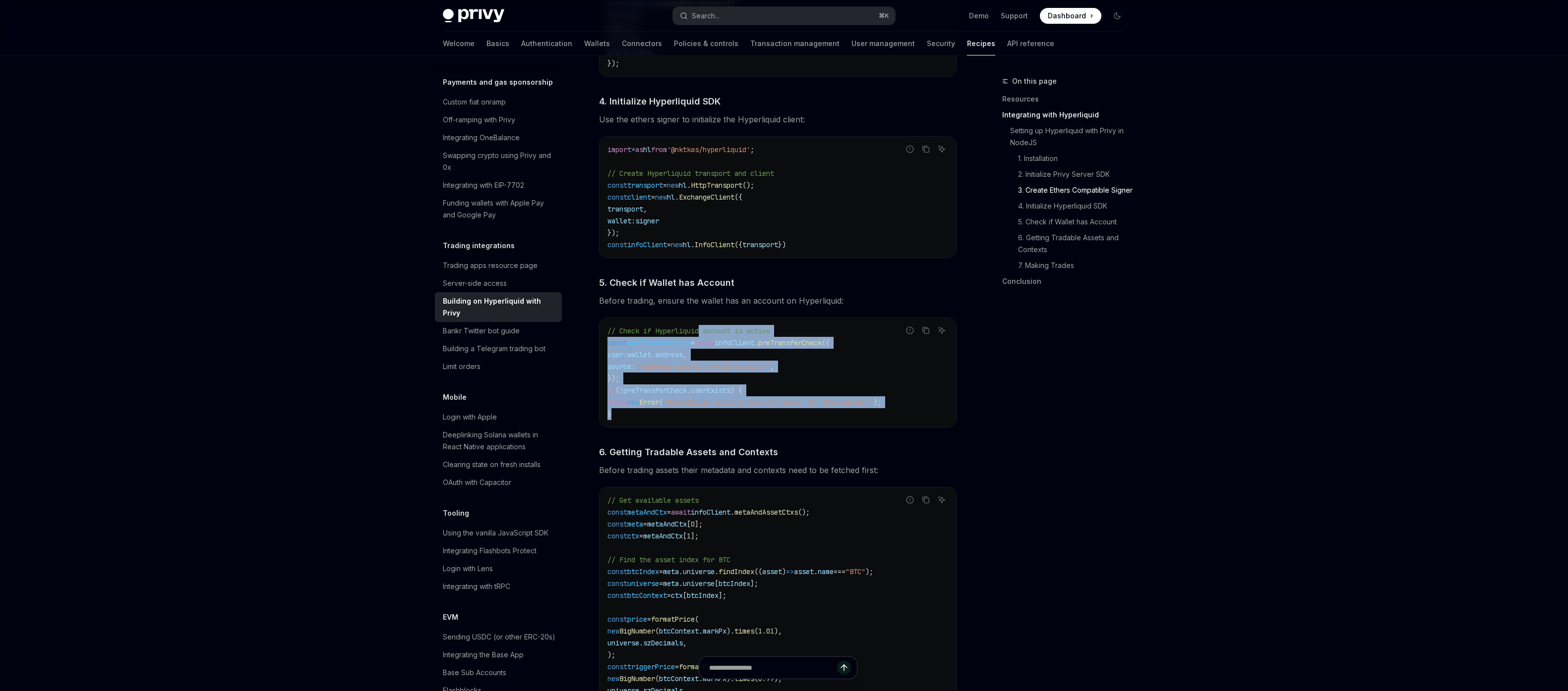
drag, startPoint x: 808, startPoint y: 411, endPoint x: 705, endPoint y: 346, distance: 121.8
click at [702, 341] on code "// Check if Hyperliquid account is active const preTransferCheck = await infoCl…" at bounding box center [778, 372] width 341 height 95
click at [695, 346] on span "=" at bounding box center [693, 342] width 4 height 9
drag, startPoint x: 705, startPoint y: 345, endPoint x: 737, endPoint y: 414, distance: 76.1
click at [731, 406] on code "// Check if Hyperliquid account is active const preTransferCheck = await infoCl…" at bounding box center [778, 372] width 341 height 95
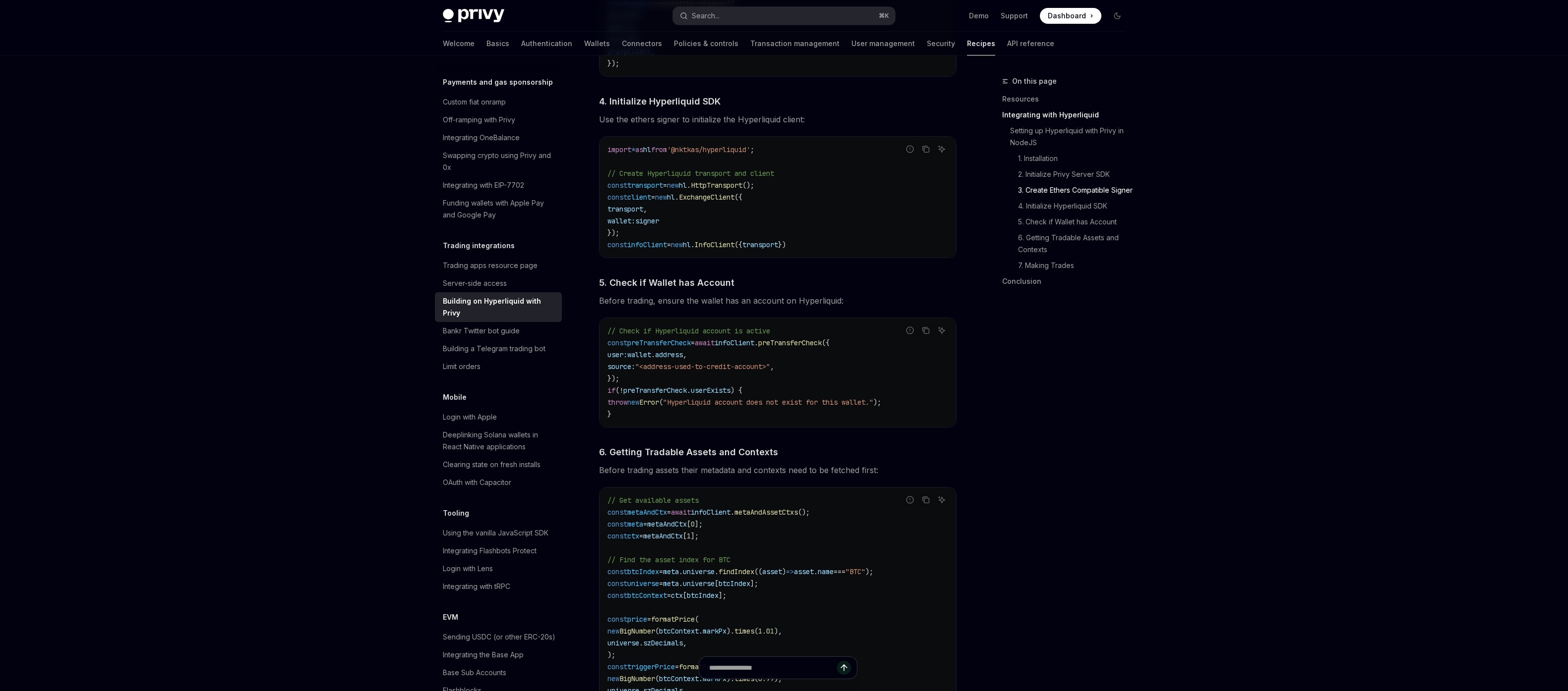
click at [737, 414] on code "// Check if Hyperliquid account is active const preTransferCheck = await infoCl…" at bounding box center [778, 372] width 341 height 95
click at [1027, 290] on link "Conclusion" at bounding box center [1067, 282] width 131 height 16
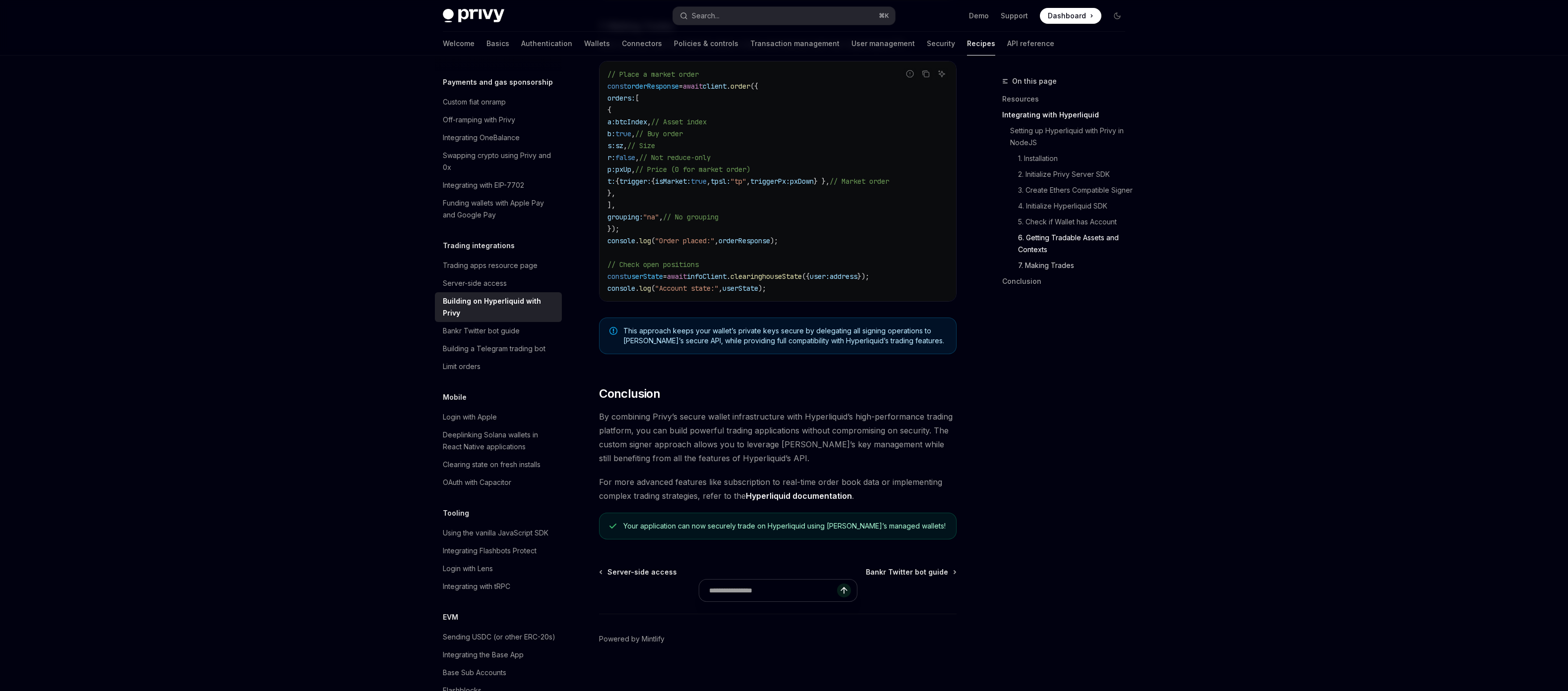
click at [1040, 273] on link "7. Making Trades" at bounding box center [1067, 266] width 131 height 16
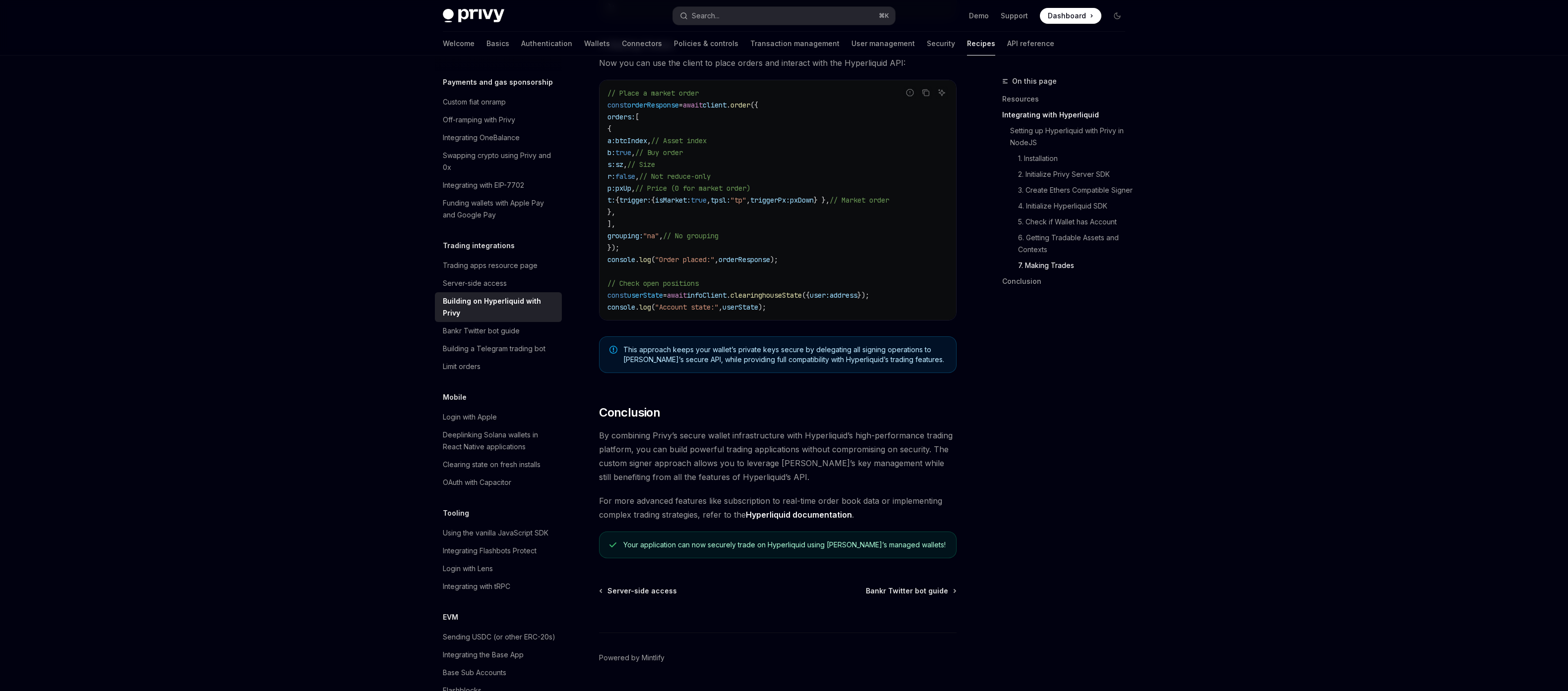
scroll to position [1709, 0]
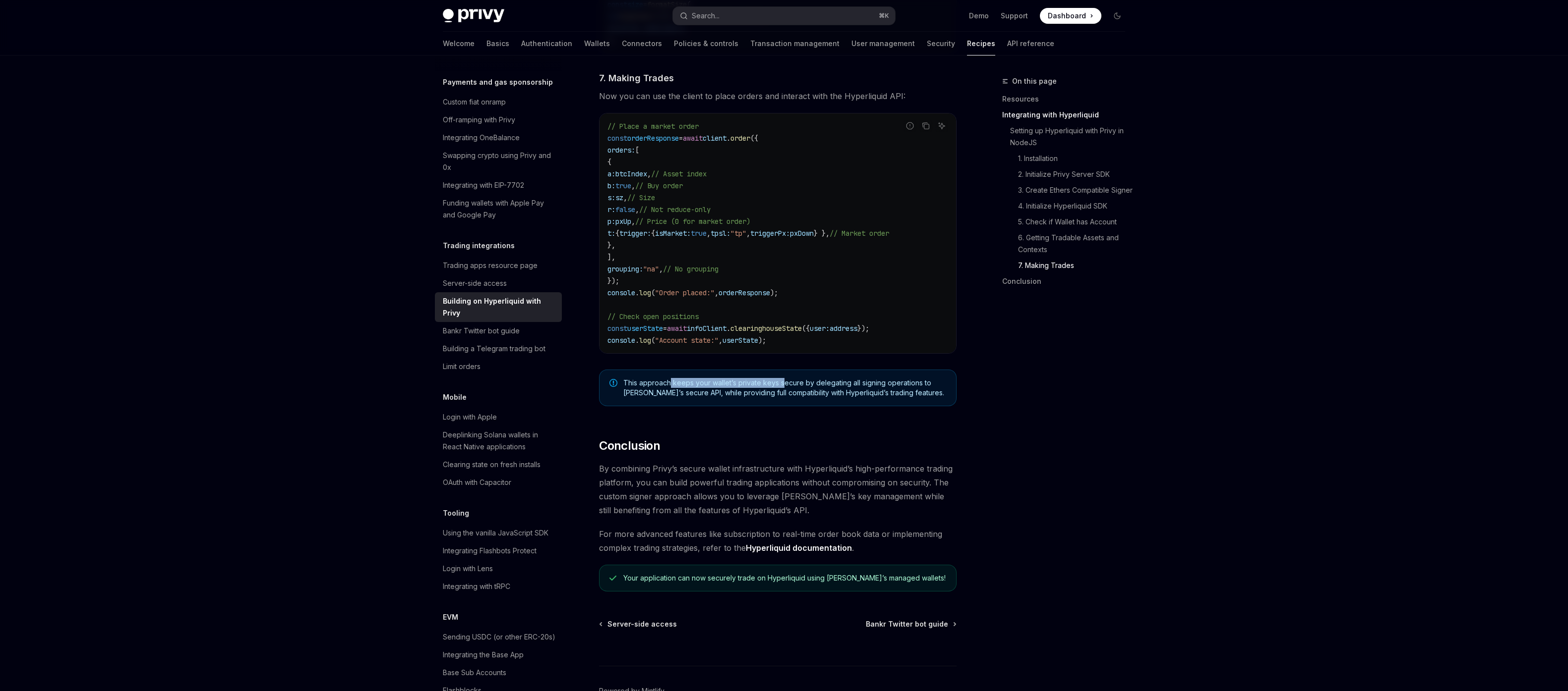
drag, startPoint x: 670, startPoint y: 387, endPoint x: 786, endPoint y: 396, distance: 116.3
click at [785, 396] on span "This approach keeps your wallet’s private keys secure by delegating all signing…" at bounding box center [785, 388] width 323 height 20
click at [788, 396] on span "This approach keeps your wallet’s private keys secure by delegating all signing…" at bounding box center [785, 388] width 323 height 20
drag, startPoint x: 651, startPoint y: 488, endPoint x: 838, endPoint y: 496, distance: 187.2
click at [814, 494] on span "By combining Privy’s secure wallet infrastructure with Hyperliquid’s high-perfo…" at bounding box center [777, 489] width 357 height 55
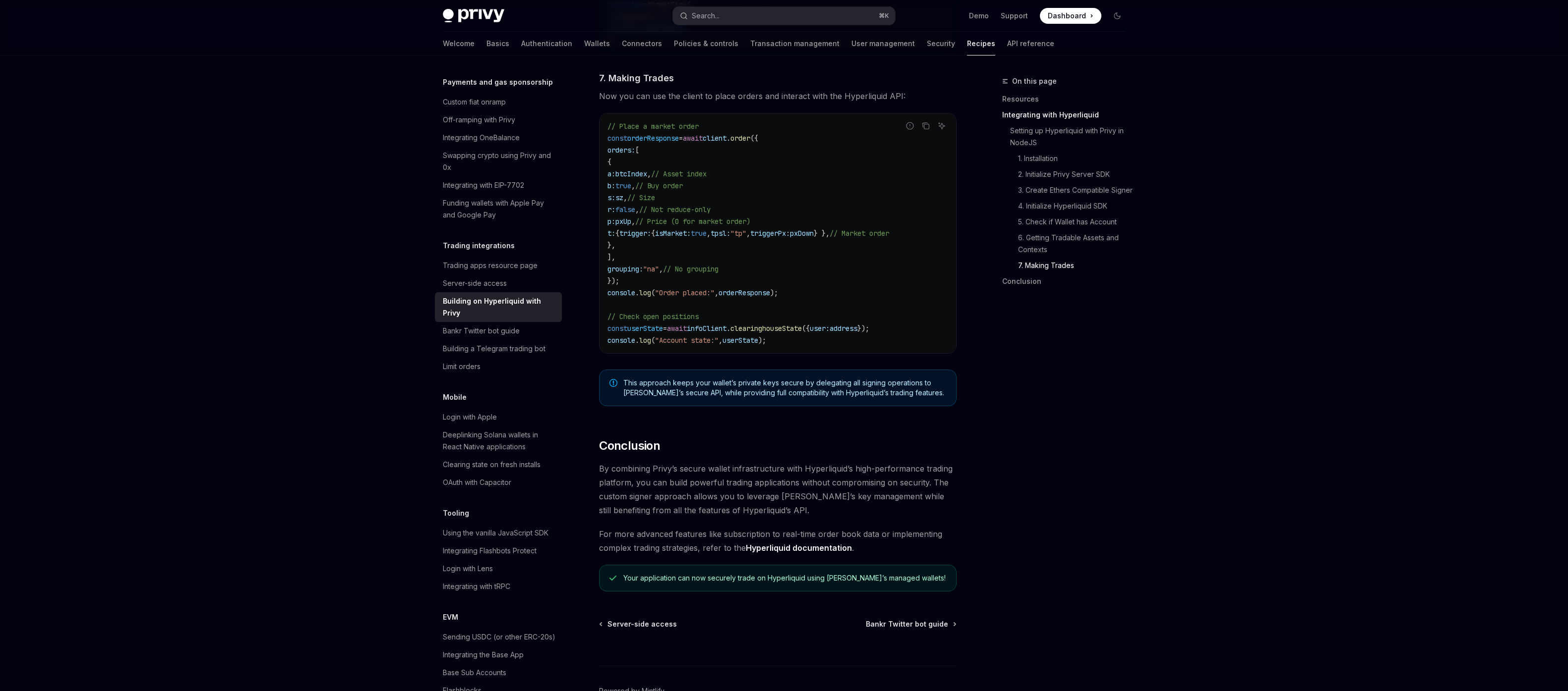
click at [849, 496] on span "By combining Privy’s secure wallet infrastructure with Hyperliquid’s high-perfo…" at bounding box center [777, 489] width 357 height 55
click at [758, 257] on code "// Place a market order const orderResponse = await client . order ({ orders: […" at bounding box center [778, 233] width 341 height 226
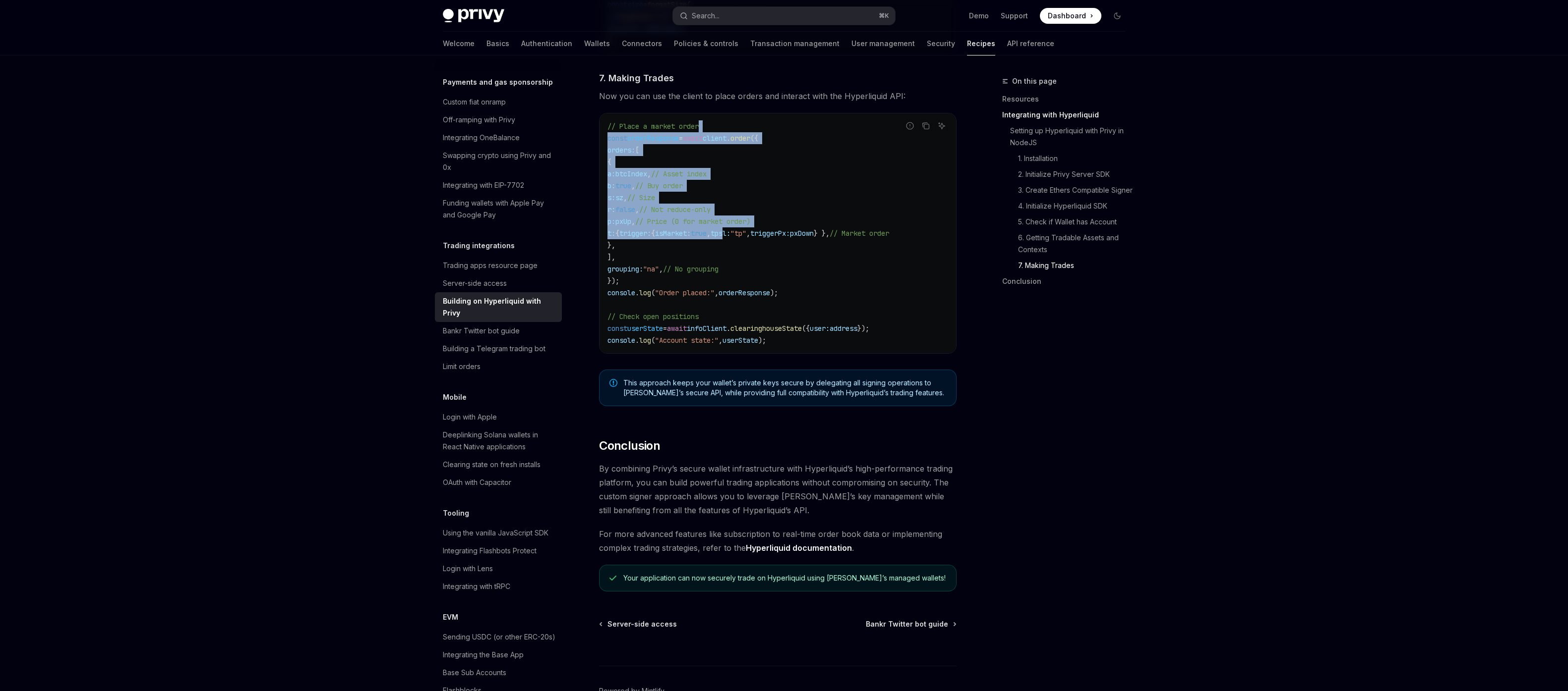
drag, startPoint x: 779, startPoint y: 186, endPoint x: 780, endPoint y: 239, distance: 53.0
click at [779, 238] on code "// Place a market order const orderResponse = await client . order ({ orders: […" at bounding box center [778, 233] width 341 height 226
click at [730, 238] on span "tpsl:" at bounding box center [720, 233] width 20 height 9
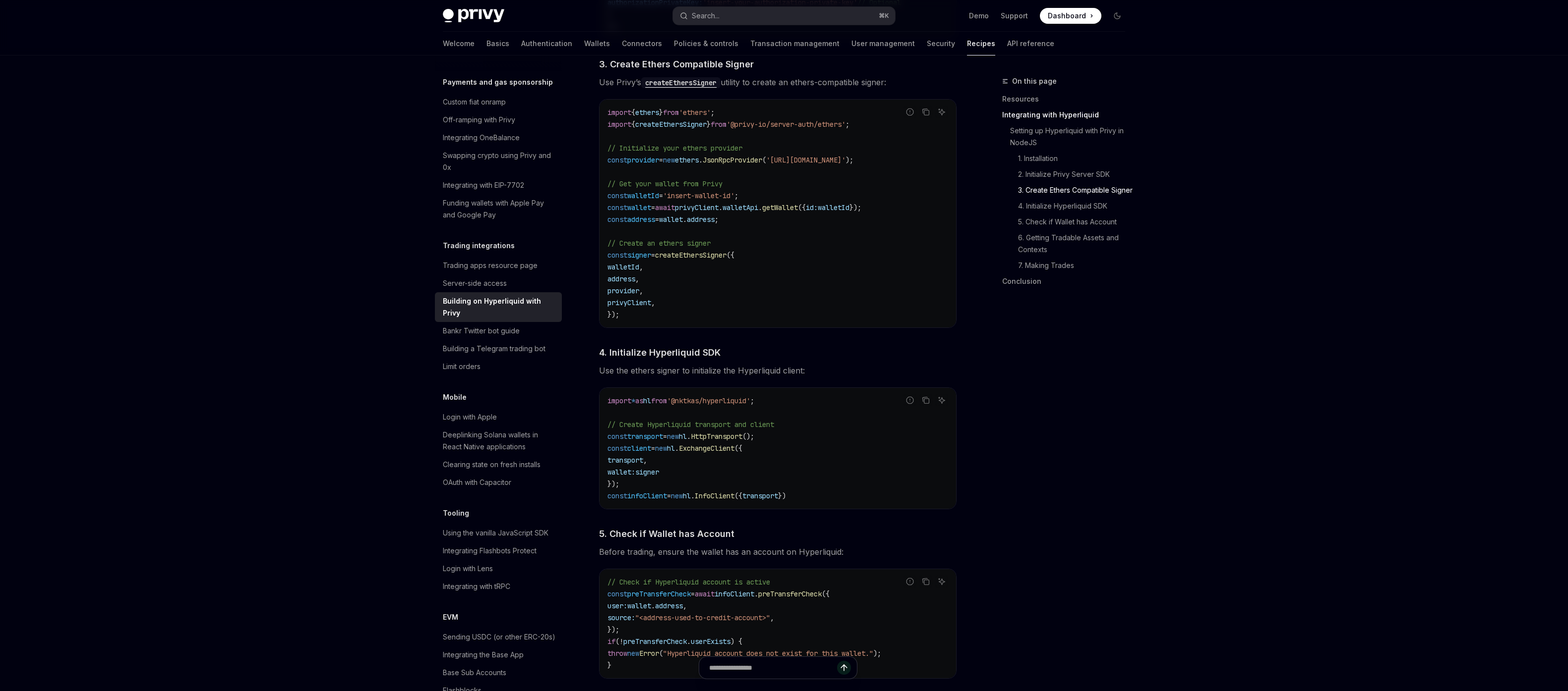
scroll to position [747, 0]
drag, startPoint x: 804, startPoint y: 467, endPoint x: 746, endPoint y: 428, distance: 69.9
click at [746, 429] on code "import * as hl from '@nktkas/hyperliquid' ; // Create Hyperliquid transport and…" at bounding box center [778, 449] width 341 height 107
click at [746, 428] on span "// Create Hyperliquid transport and client" at bounding box center [691, 425] width 167 height 9
drag, startPoint x: 641, startPoint y: 369, endPoint x: 789, endPoint y: 376, distance: 148.2
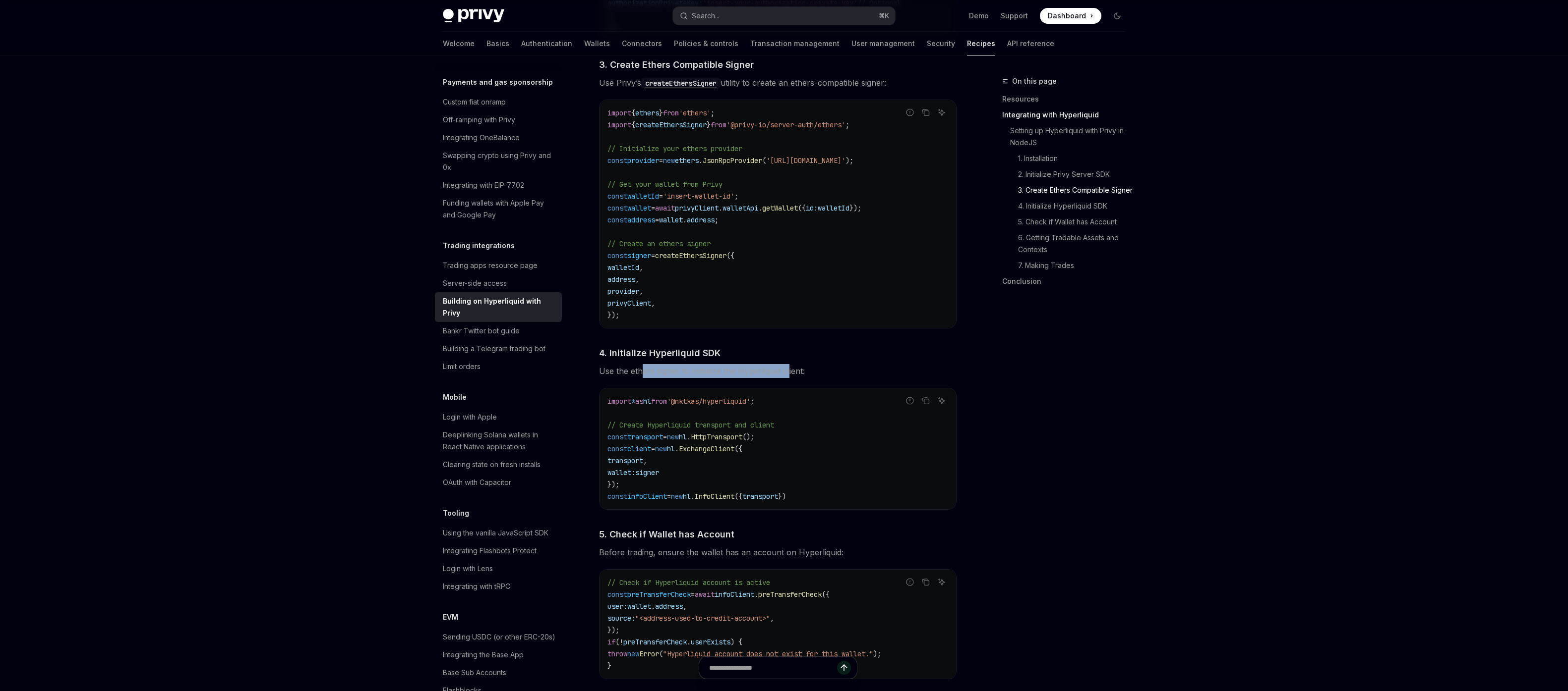
click at [789, 376] on span "Use the ethers signer to initialize the Hyperliquid client:" at bounding box center [777, 371] width 357 height 14
click at [789, 375] on span "Use the ethers signer to initialize the Hyperliquid client:" at bounding box center [777, 371] width 357 height 14
drag, startPoint x: 784, startPoint y: 374, endPoint x: 668, endPoint y: 374, distance: 116.0
click at [668, 374] on span "Use the ethers signer to initialize the Hyperliquid client:" at bounding box center [777, 371] width 357 height 14
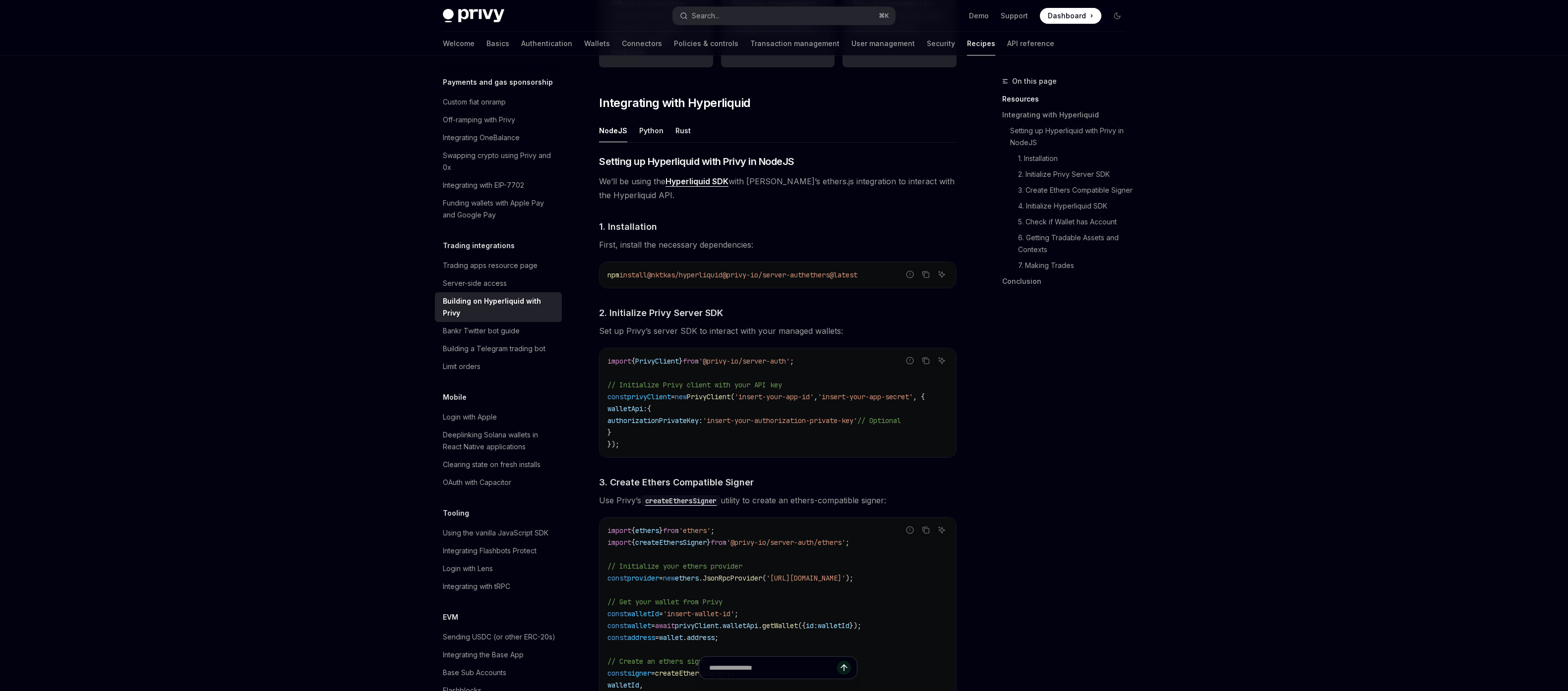
scroll to position [474, 0]
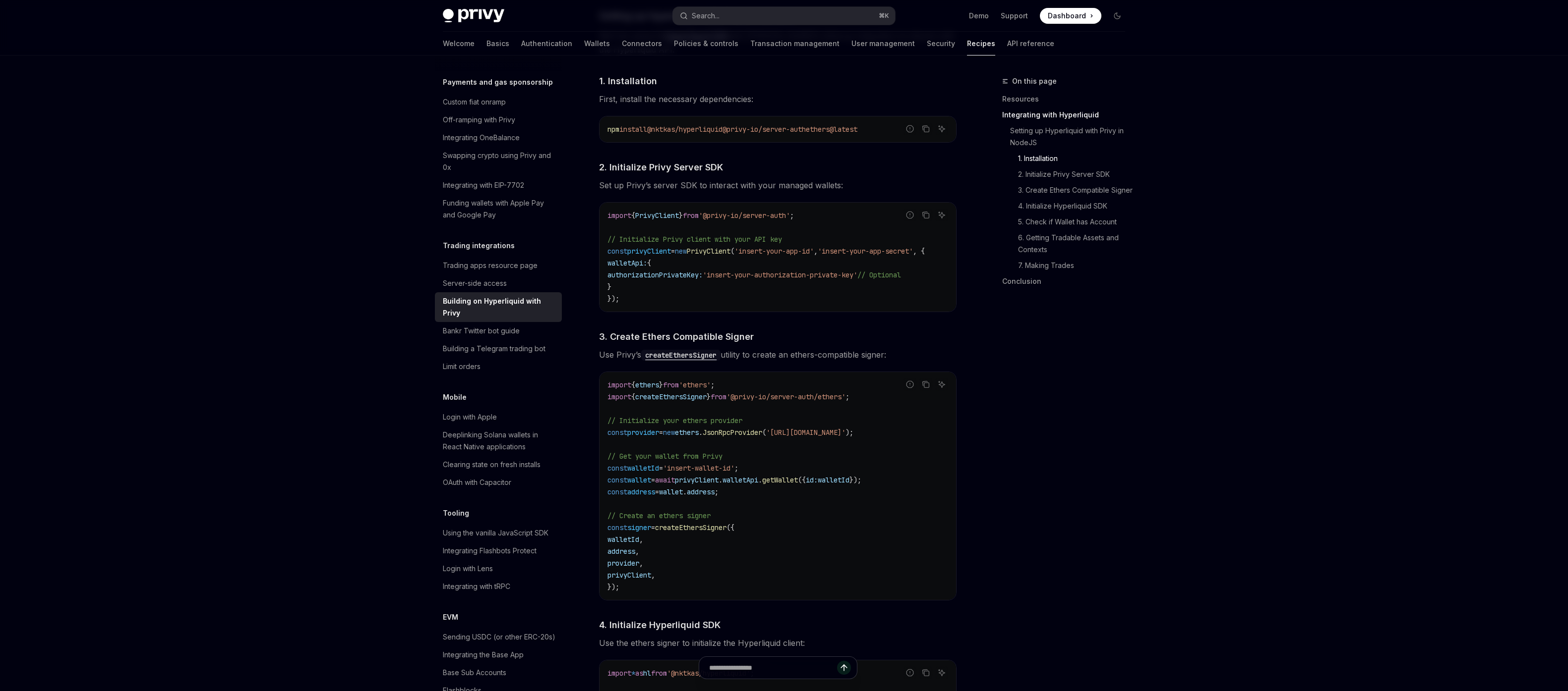
drag, startPoint x: 324, startPoint y: 422, endPoint x: 108, endPoint y: 408, distance: 216.5
